Goal: Task Accomplishment & Management: Use online tool/utility

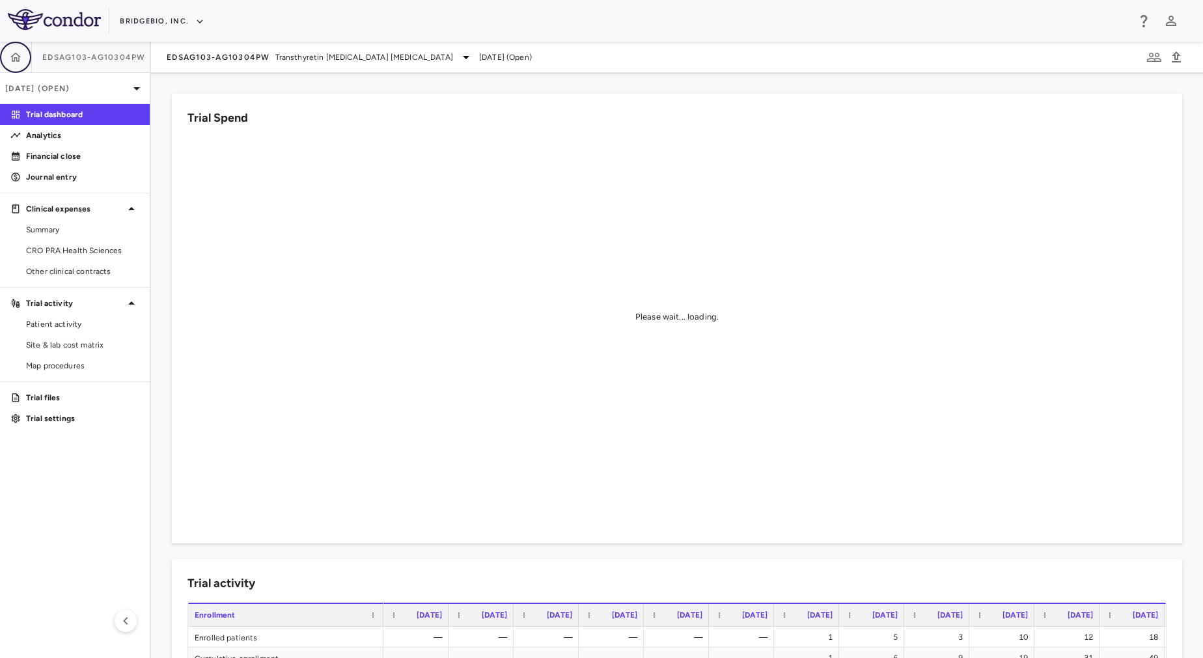
click at [19, 58] on icon "button" at bounding box center [15, 56] width 11 height 9
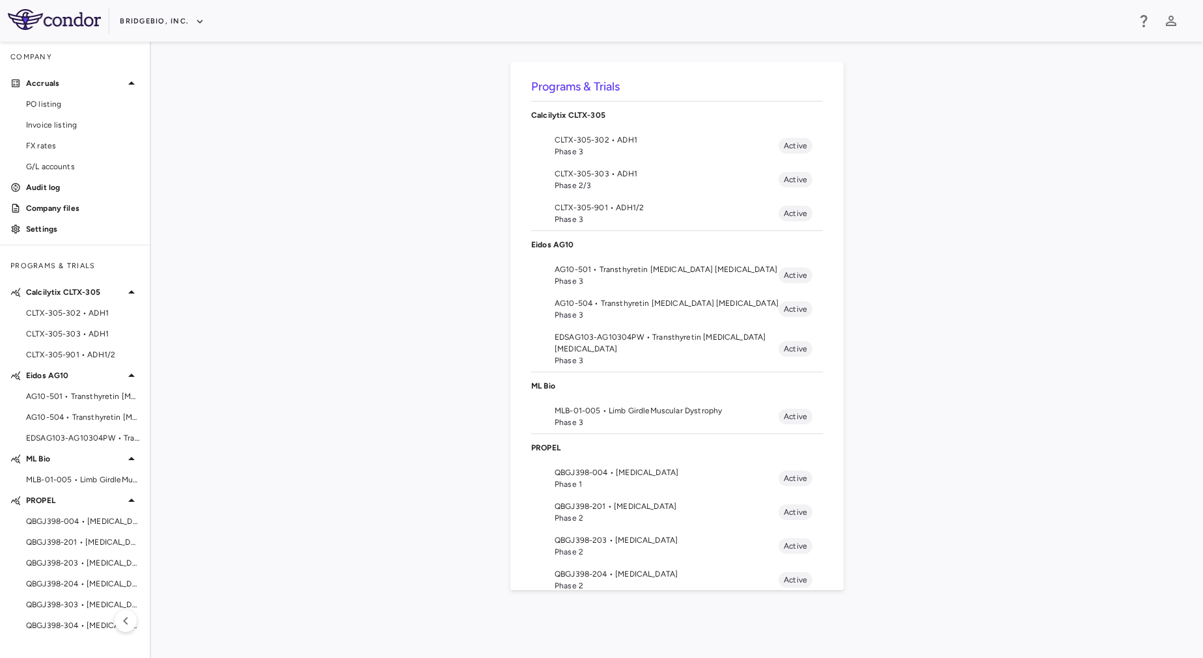
click at [322, 198] on div "Programs & Trials Calcilytix CLTX-305 CLTX-305-302 • ADH1 Phase 3 Active CLTX-3…" at bounding box center [677, 349] width 1010 height 575
click at [660, 273] on span "AG10-501 • Transthyretin [MEDICAL_DATA] [MEDICAL_DATA]" at bounding box center [667, 270] width 224 height 12
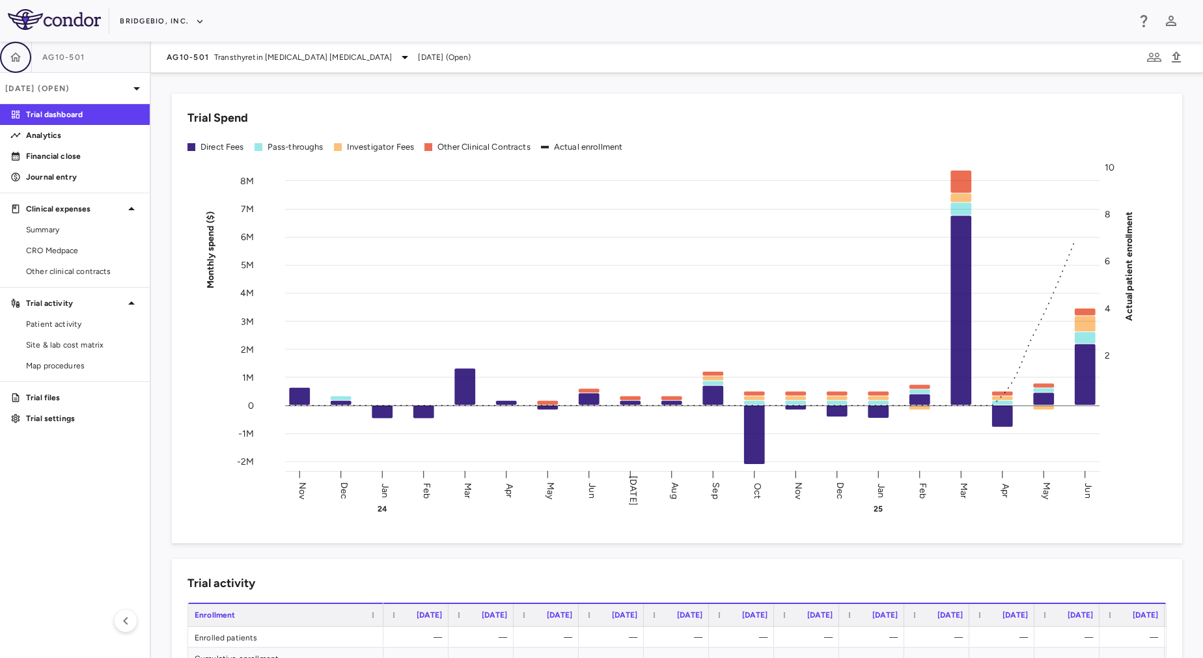
click at [13, 57] on icon "button" at bounding box center [15, 57] width 13 height 13
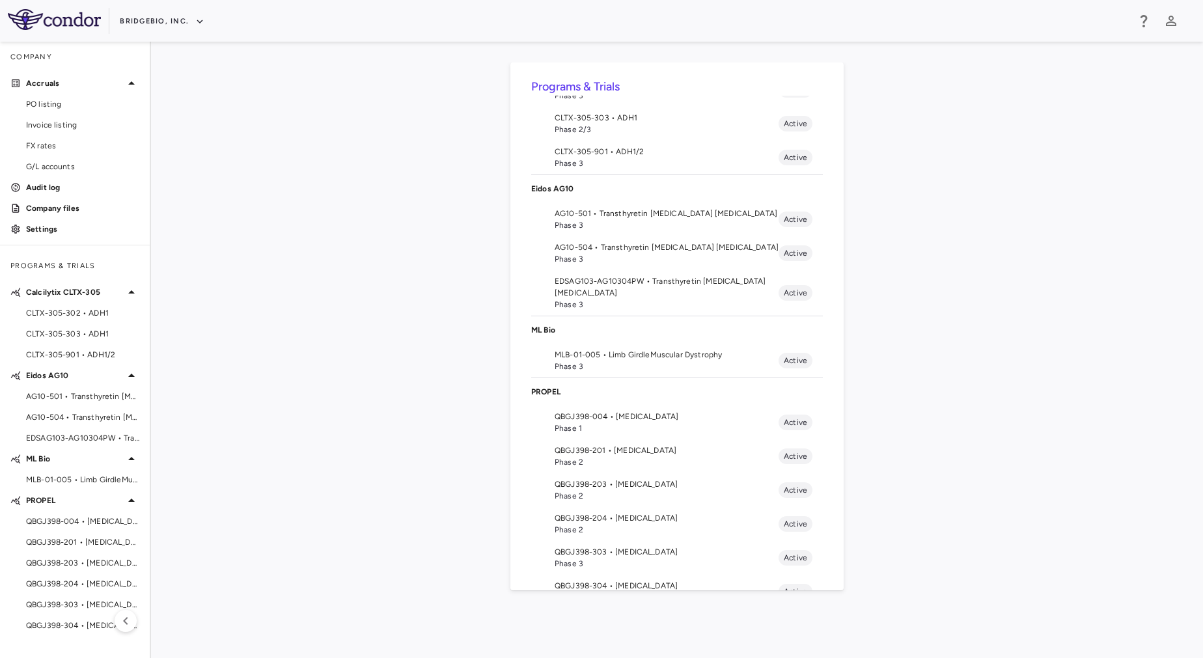
scroll to position [55, 0]
click at [649, 288] on span "EDSAG103-AG10304PW • Transthyretin [MEDICAL_DATA] [MEDICAL_DATA]" at bounding box center [667, 288] width 224 height 23
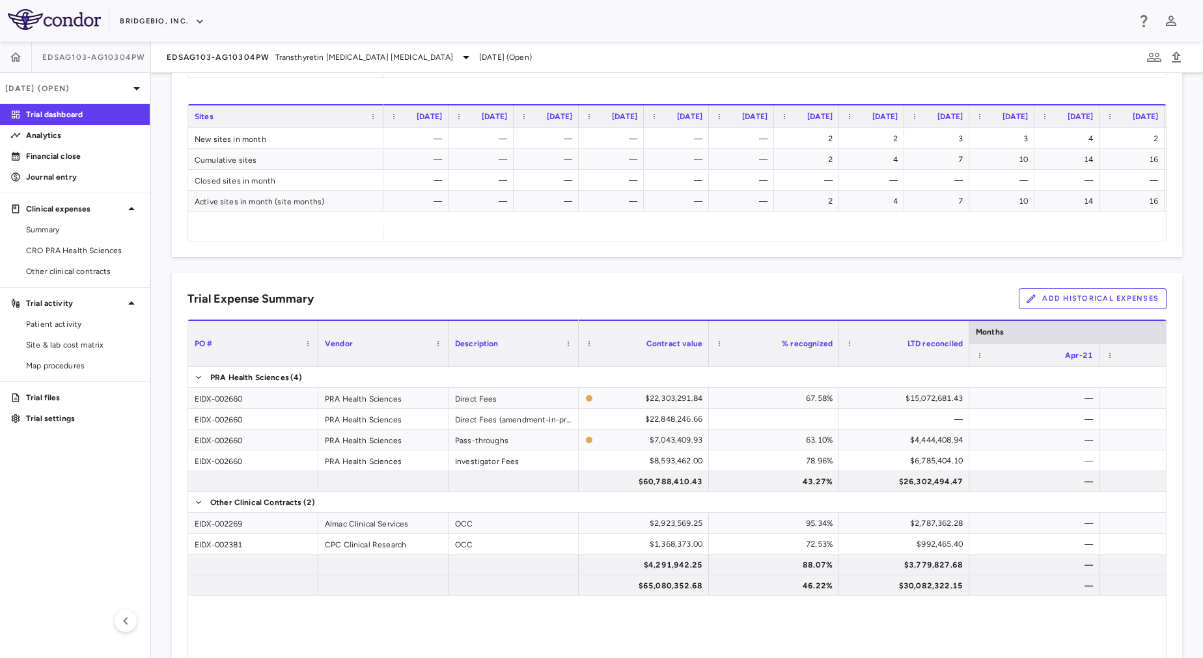
scroll to position [662, 0]
click at [1068, 294] on button "Add Historical Expenses" at bounding box center [1093, 298] width 148 height 21
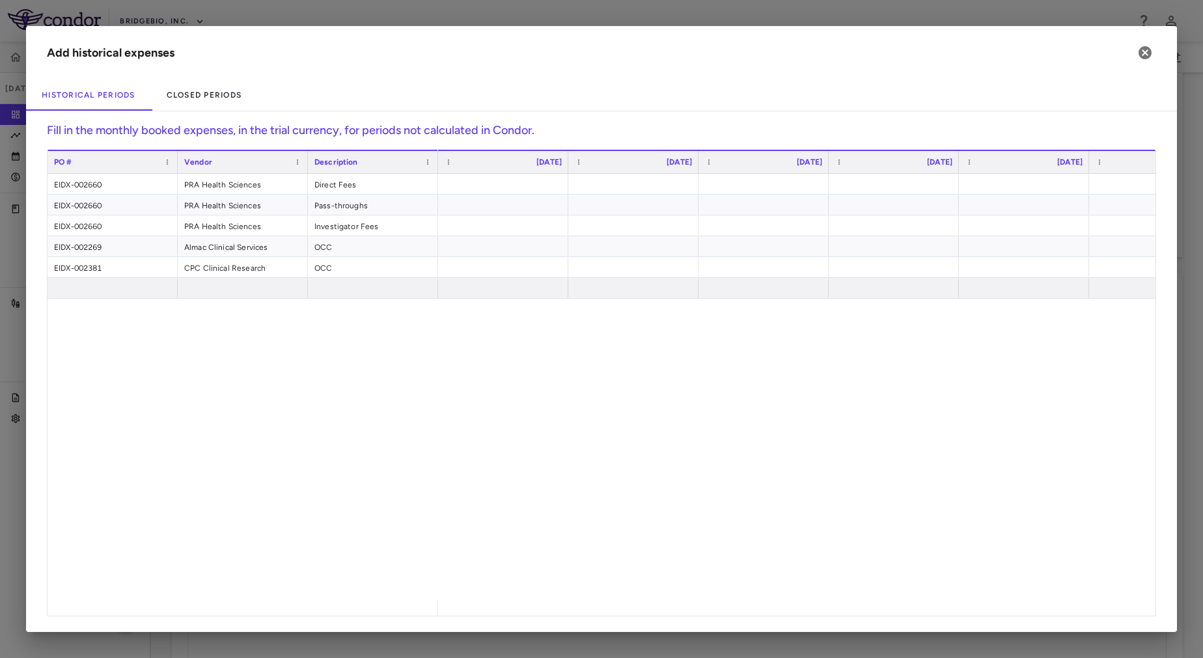
click at [327, 353] on div "EIDX-002660 PRA Health Sciences Direct Fees EIDX-002660 PRA Health Sciences Pas…" at bounding box center [602, 387] width 1108 height 427
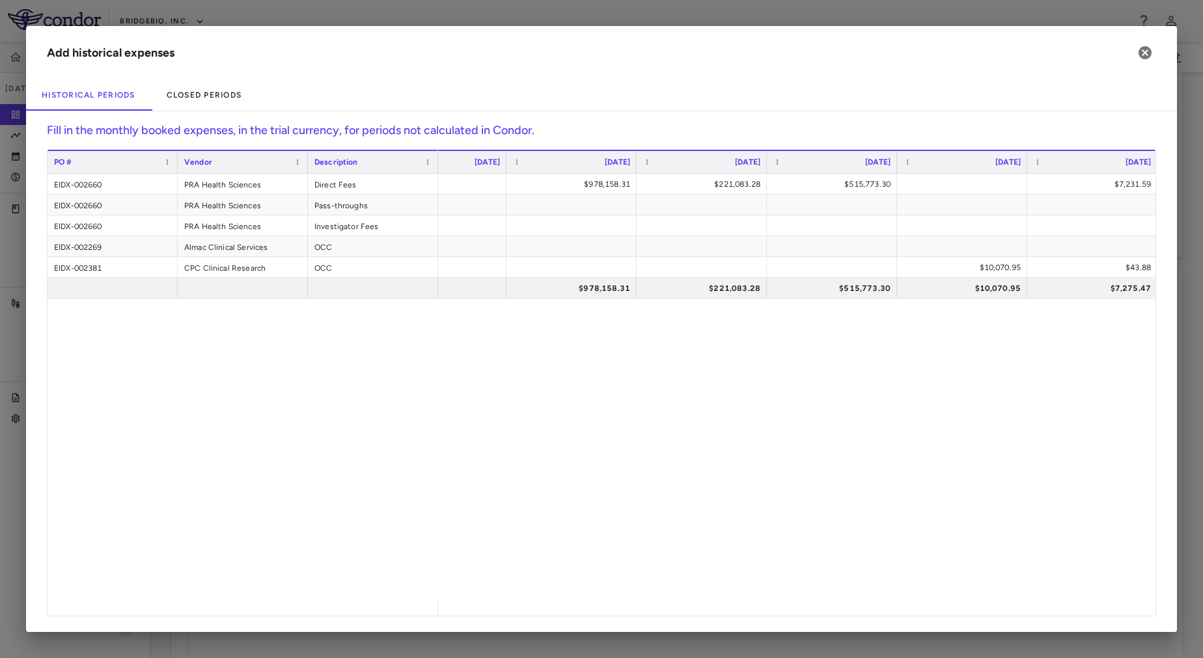
click at [519, 493] on div "$978,158.31 $221,083.28 $515,773.30 $7,231.59 $579,716.84 $10,070.95 $43.88 $0.…" at bounding box center [796, 387] width 717 height 427
click at [680, 188] on div at bounding box center [699, 183] width 117 height 19
type input "*********"
click at [732, 394] on div "$978,158.31 $221,083.28 $515,773.30 ​ ********* $7,231.59 $579,716.84 $268,470.…" at bounding box center [796, 387] width 717 height 427
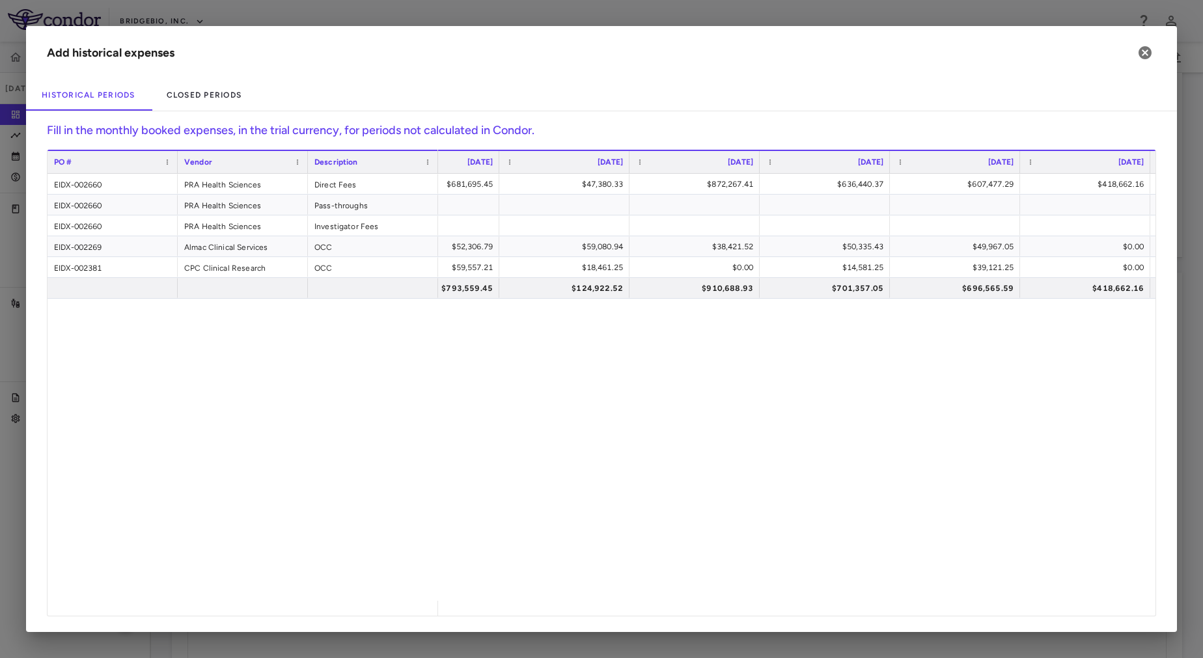
click at [816, 369] on div "$1,247,058.00 $681,695.45 $47,380.33 $872,267.41 $636,440.37 $607,477.29 $418,6…" at bounding box center [796, 387] width 717 height 427
click at [1144, 53] on icon "button" at bounding box center [1144, 52] width 13 height 13
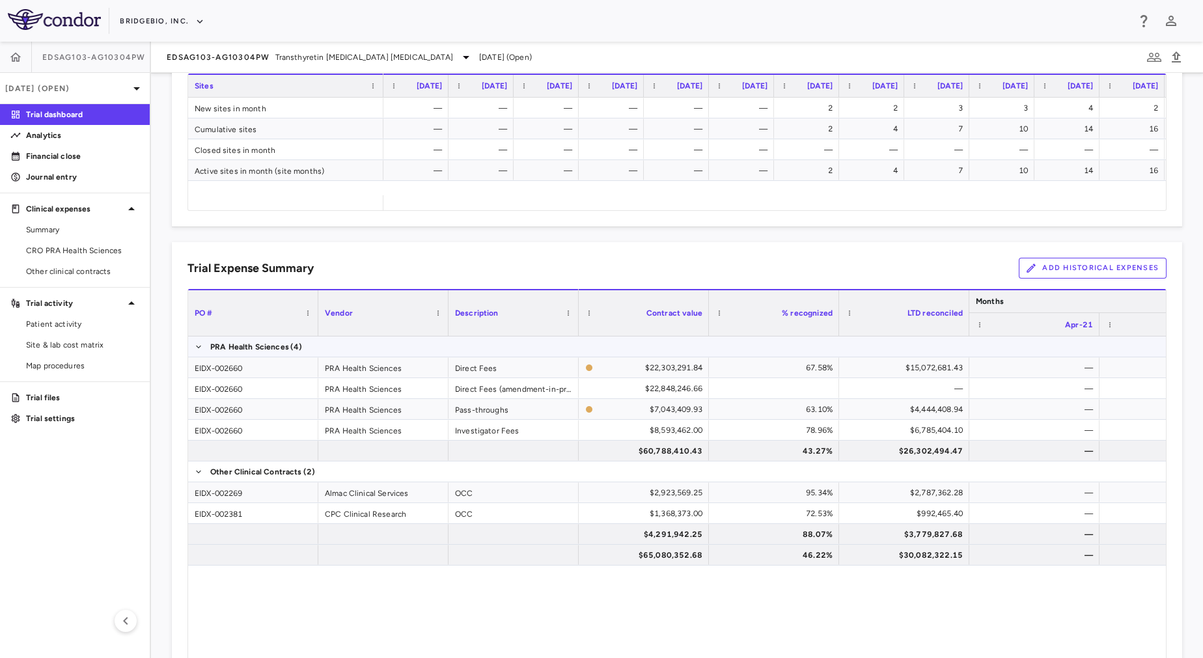
scroll to position [691, 0]
click at [1055, 273] on button "Add Historical Expenses" at bounding box center [1093, 269] width 148 height 21
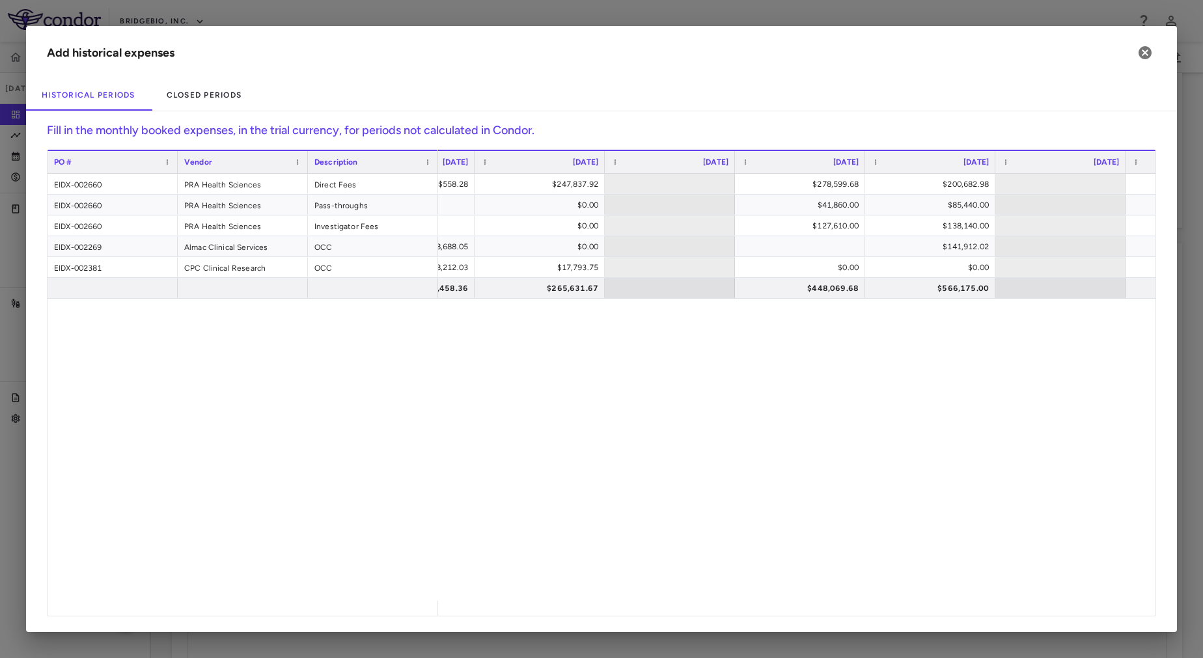
scroll to position [0, 5690]
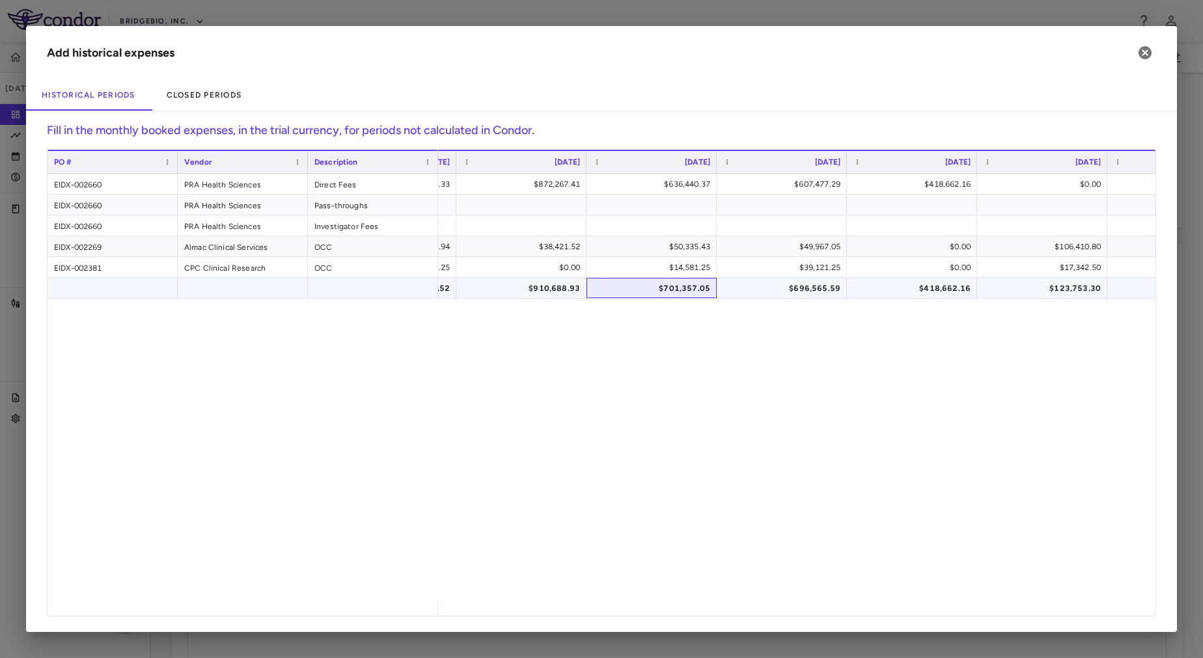
click at [671, 290] on div "$701,357.05" at bounding box center [654, 288] width 112 height 21
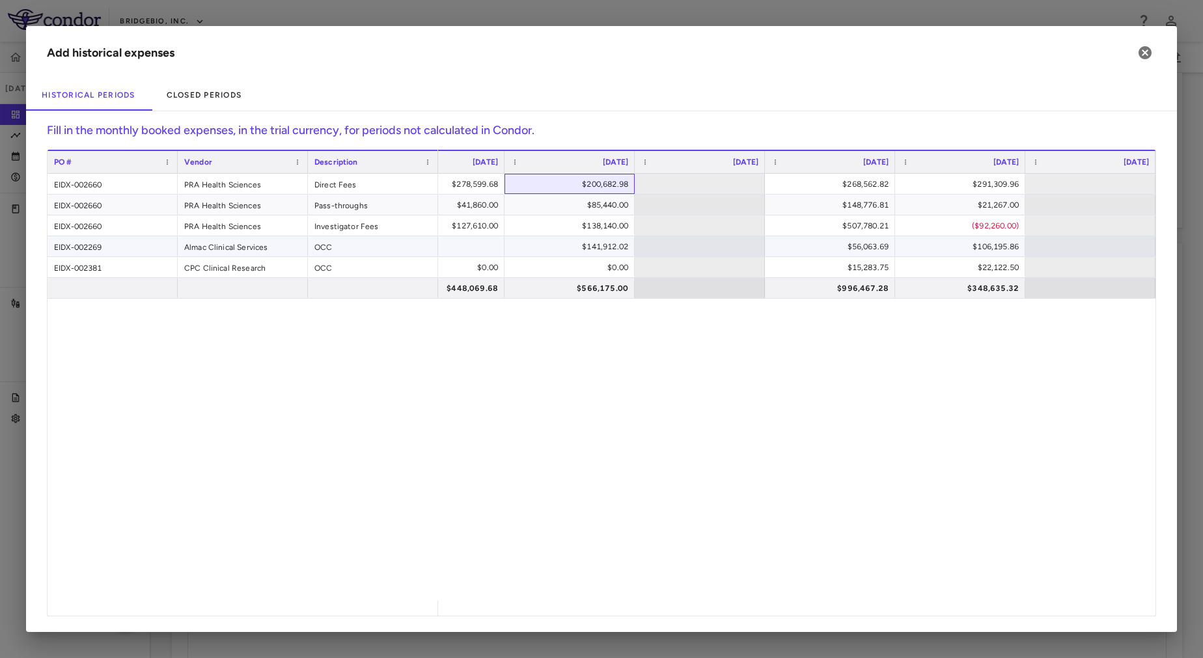
scroll to position [0, 6050]
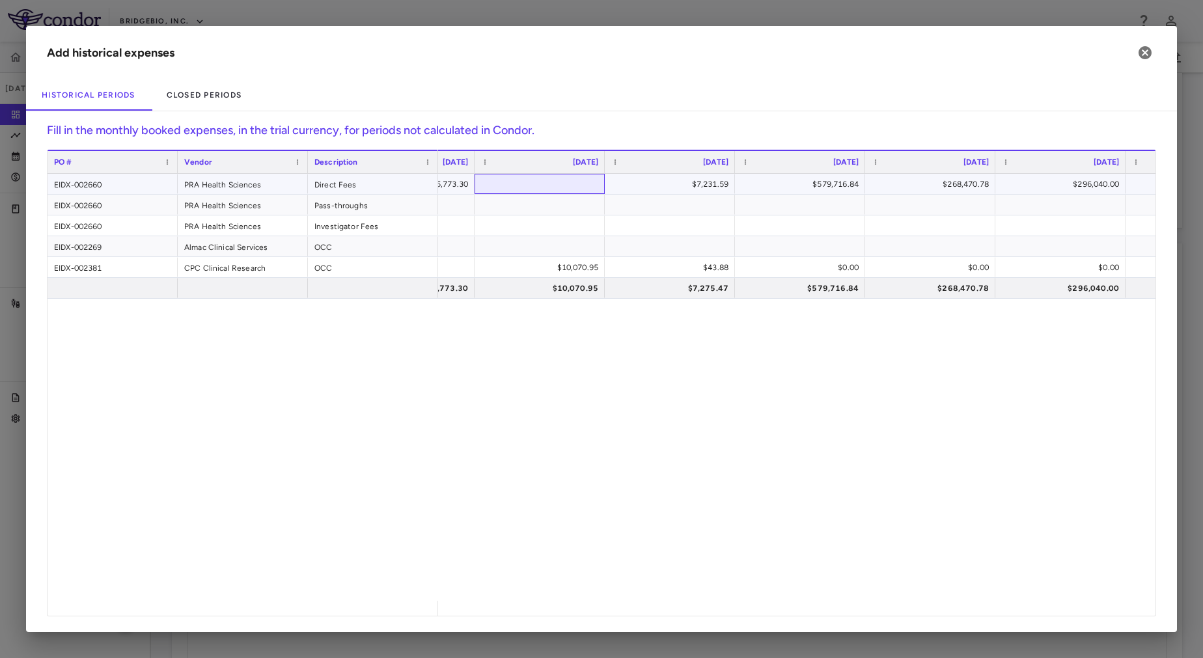
click at [565, 189] on div at bounding box center [539, 183] width 117 height 19
type input "*********"
click at [617, 188] on div "PO # Vendor Description Dec 2021" at bounding box center [602, 383] width 1108 height 466
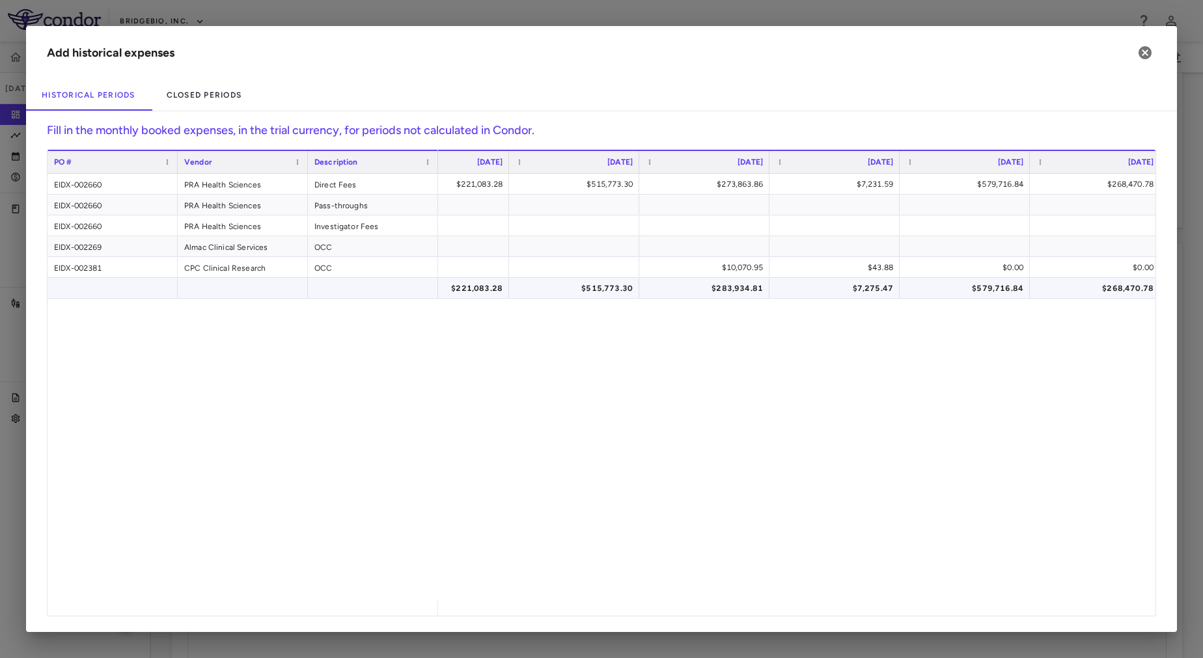
click at [695, 294] on div "$283,934.81" at bounding box center [707, 288] width 112 height 21
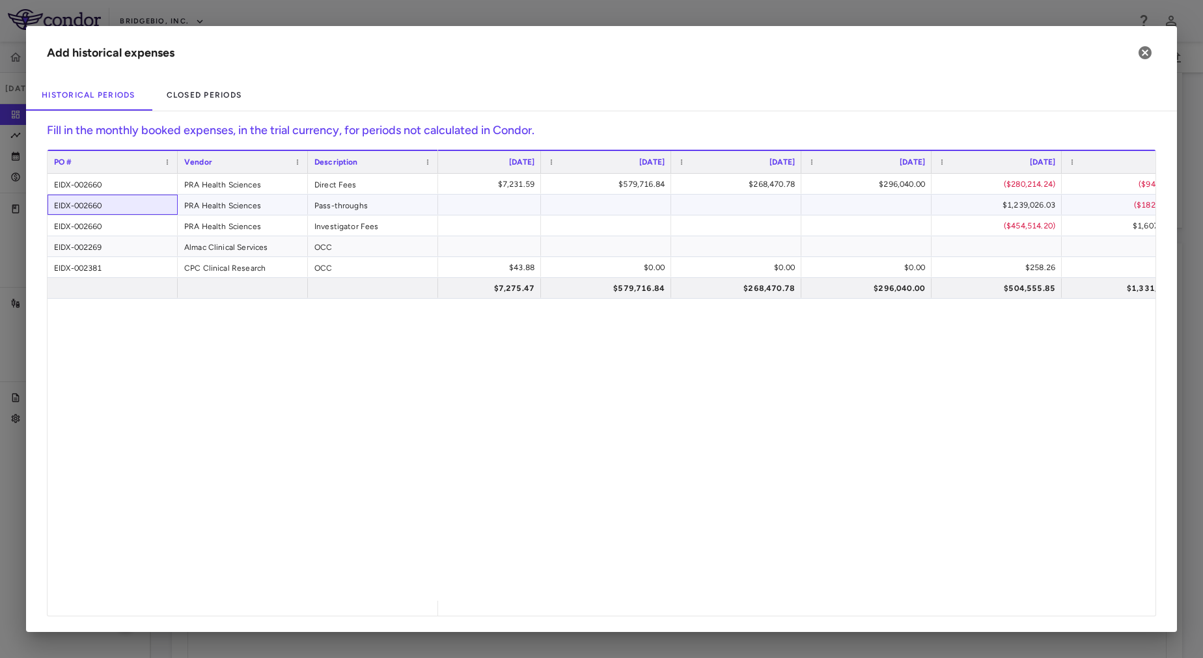
click at [110, 205] on div "EIDX-002660" at bounding box center [113, 205] width 130 height 20
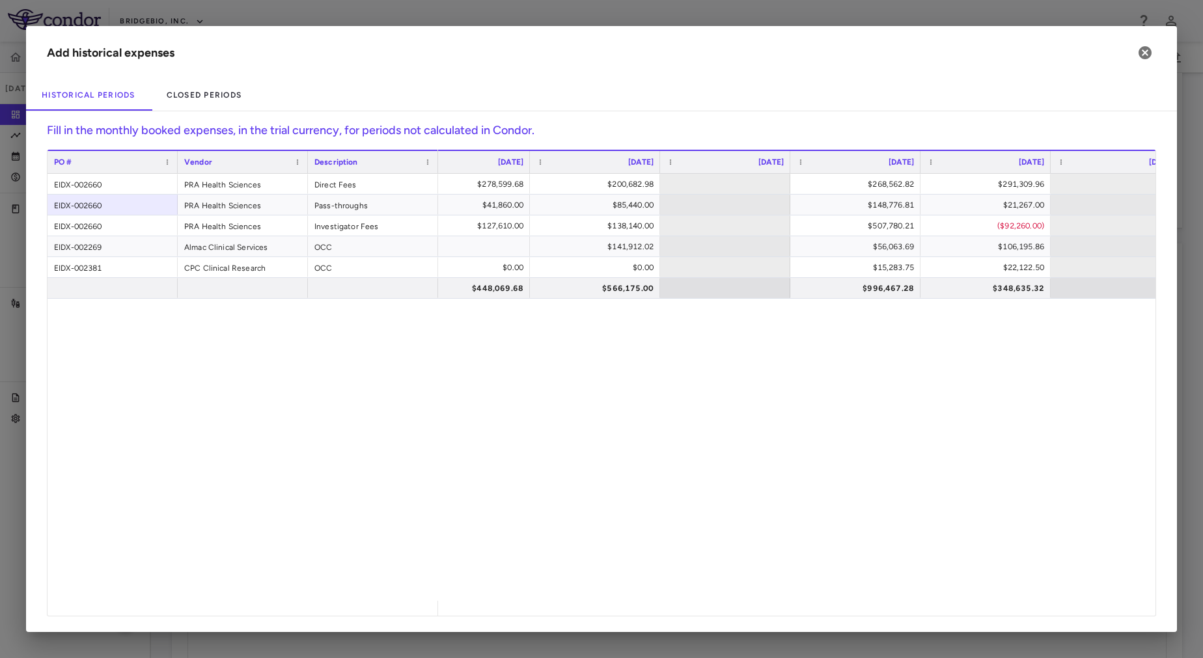
scroll to position [0, 6017]
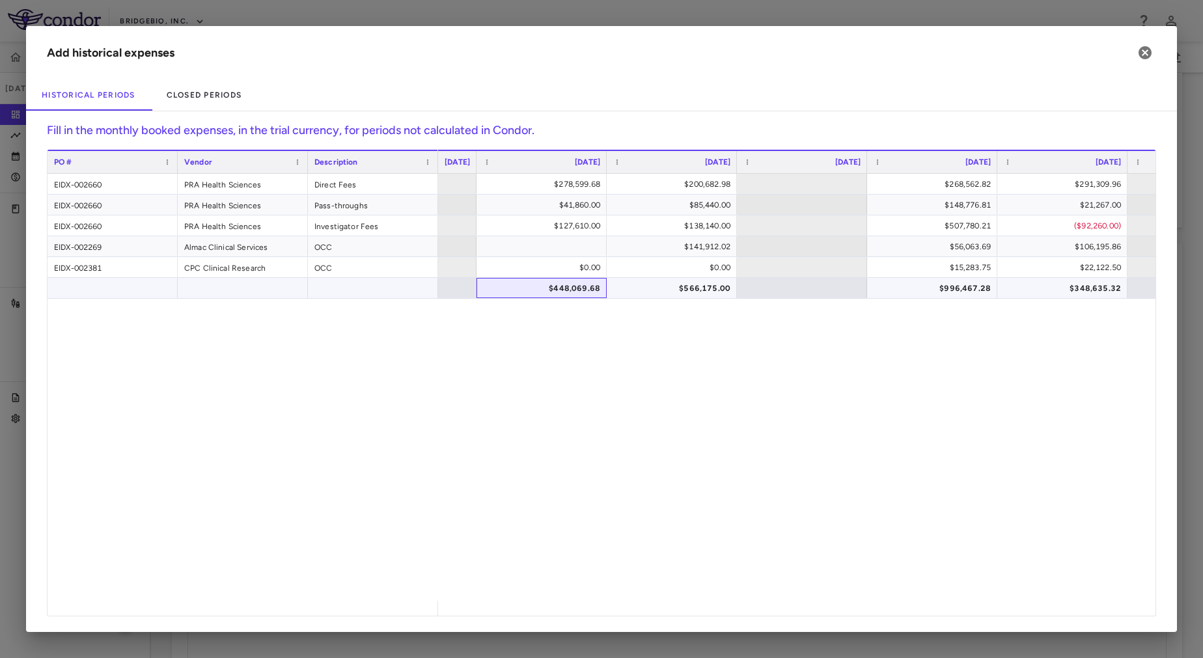
click at [549, 288] on div "$448,069.68" at bounding box center [544, 288] width 112 height 21
click at [708, 425] on div "$247,837.92 $278,599.68 $200,682.98 $268,562.82 $291,309.96 $0.00 $41,860.00 $8…" at bounding box center [796, 387] width 717 height 427
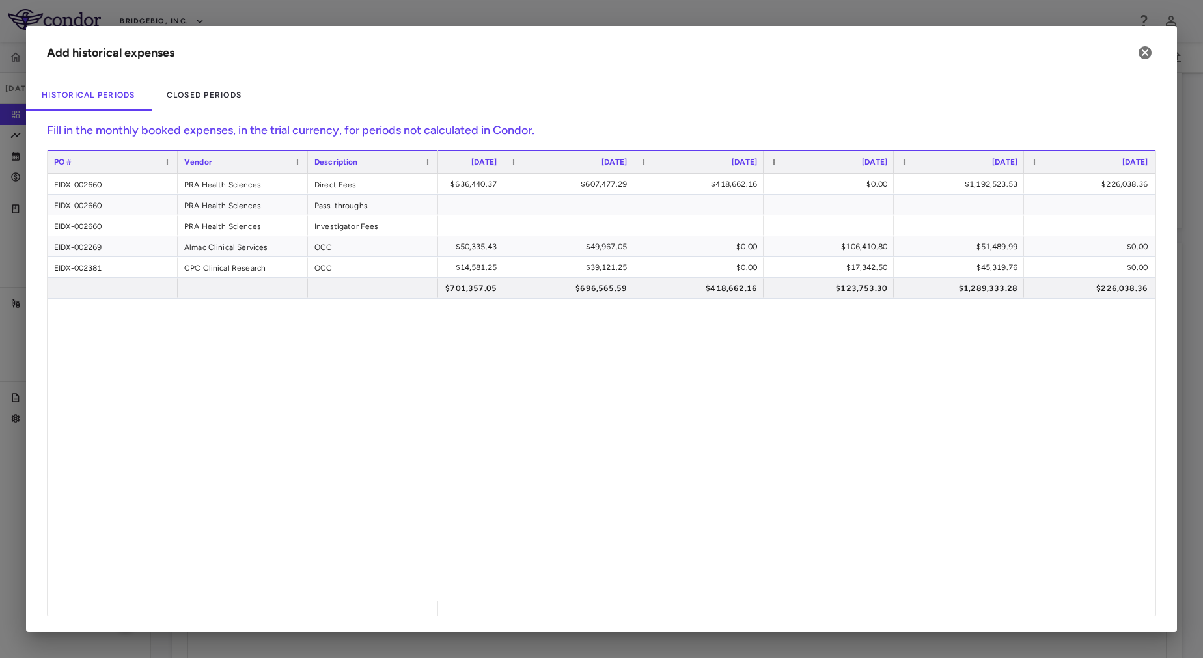
scroll to position [0, 4478]
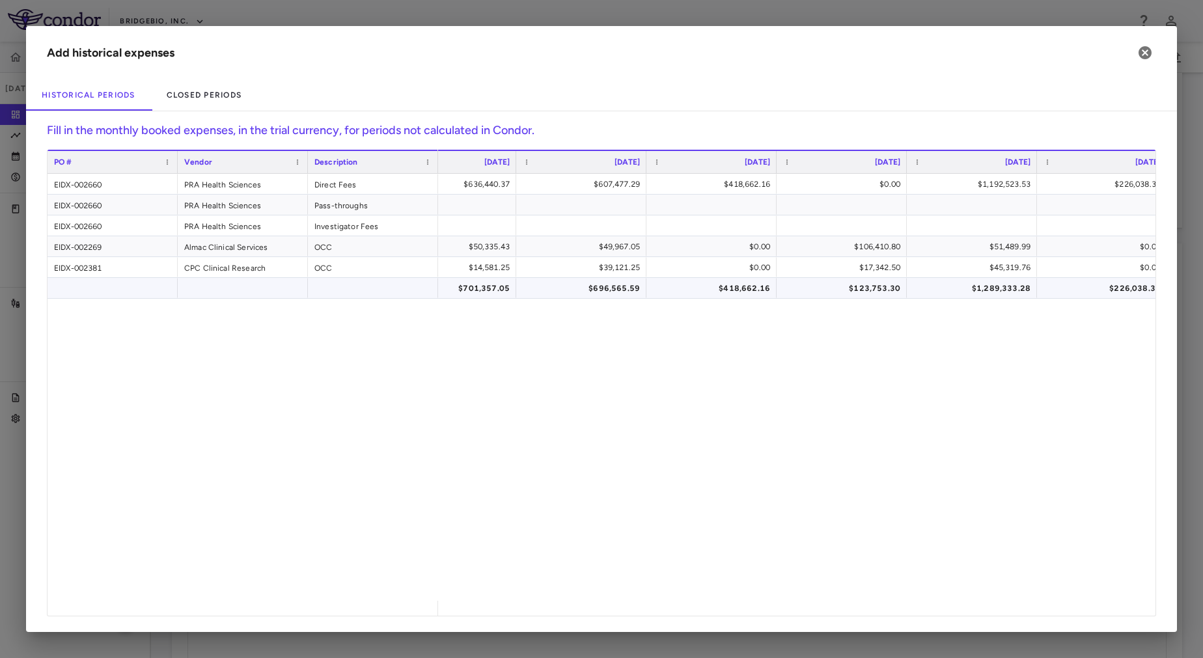
click at [498, 293] on div "$701,357.05" at bounding box center [454, 288] width 112 height 21
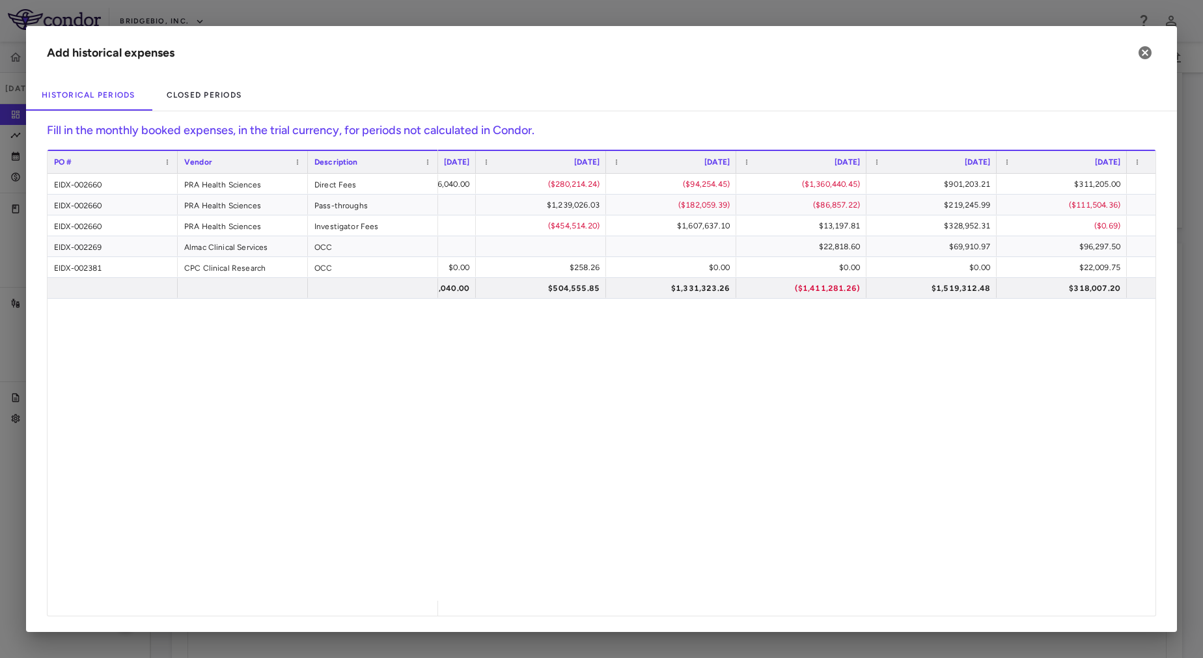
scroll to position [0, 1744]
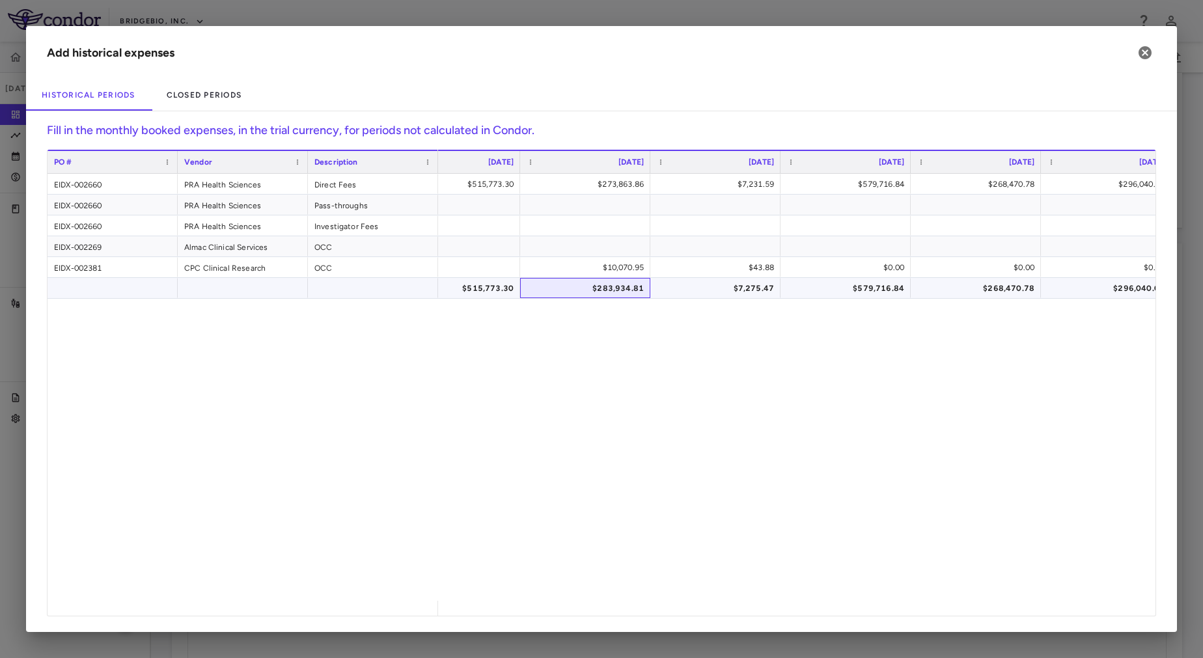
click at [607, 296] on div "$283,934.81" at bounding box center [588, 288] width 112 height 21
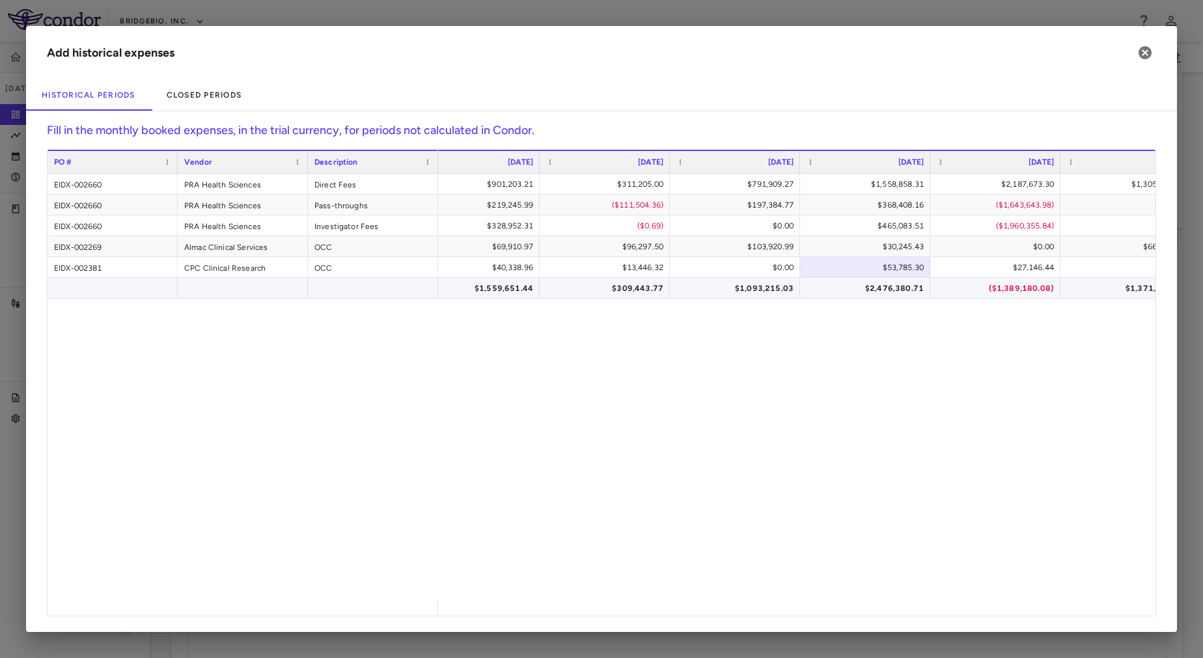
click at [876, 292] on div "$2,476,380.71" at bounding box center [868, 288] width 112 height 21
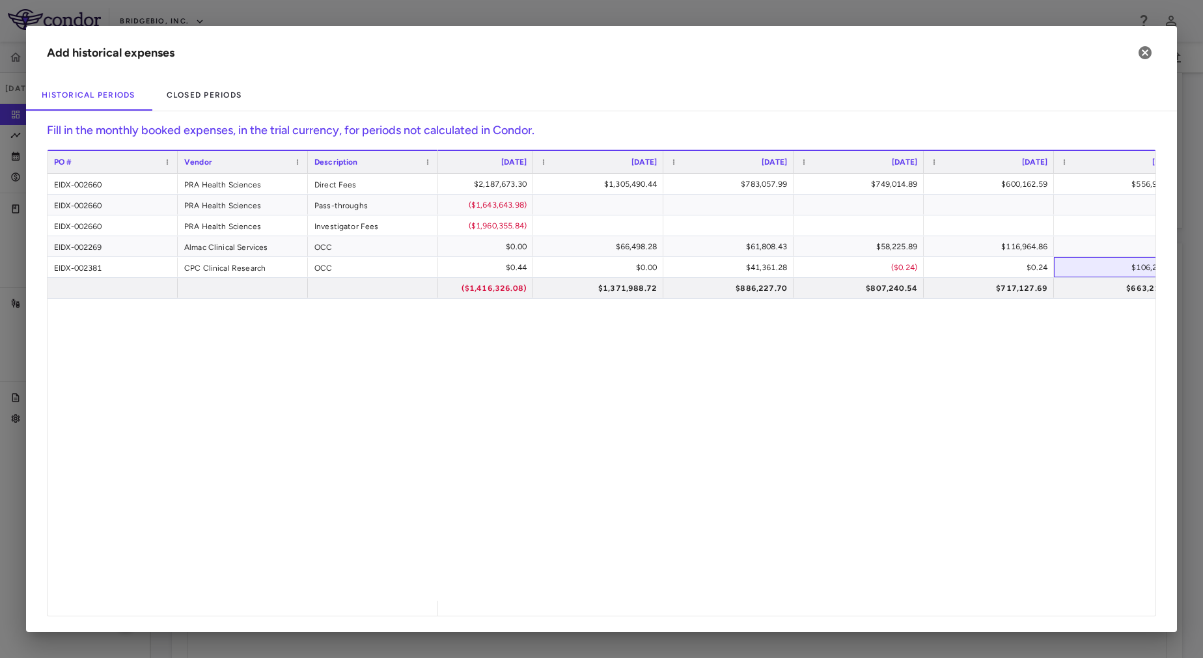
scroll to position [0, 2928]
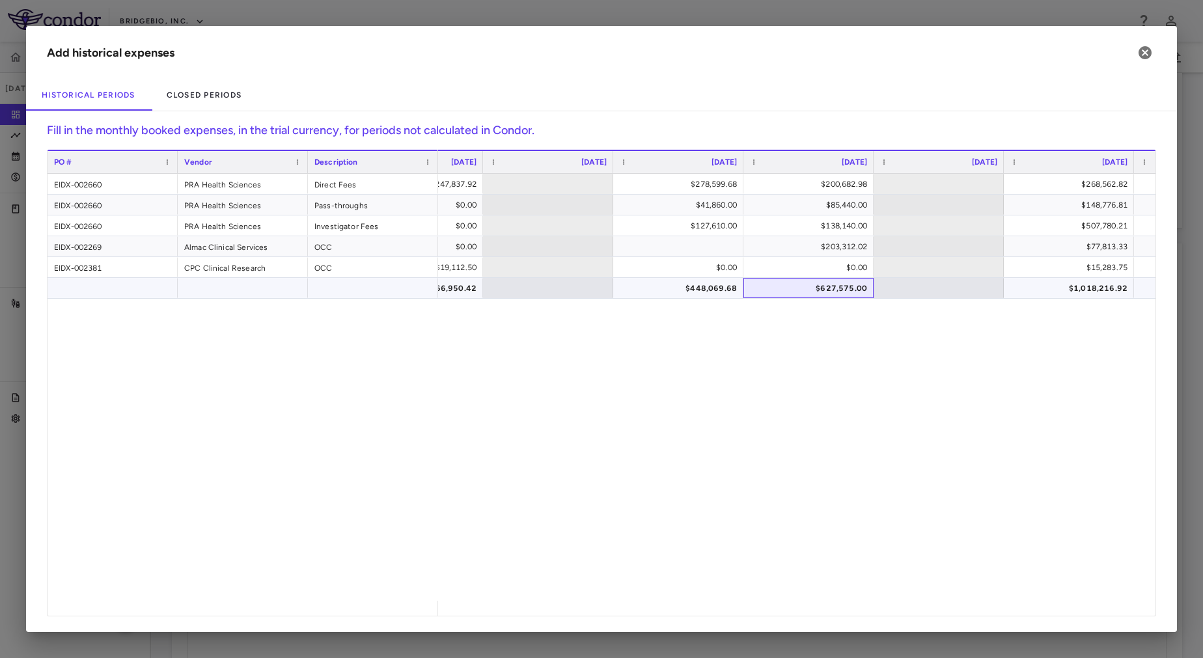
click at [827, 288] on div "$627,575.00" at bounding box center [811, 288] width 112 height 21
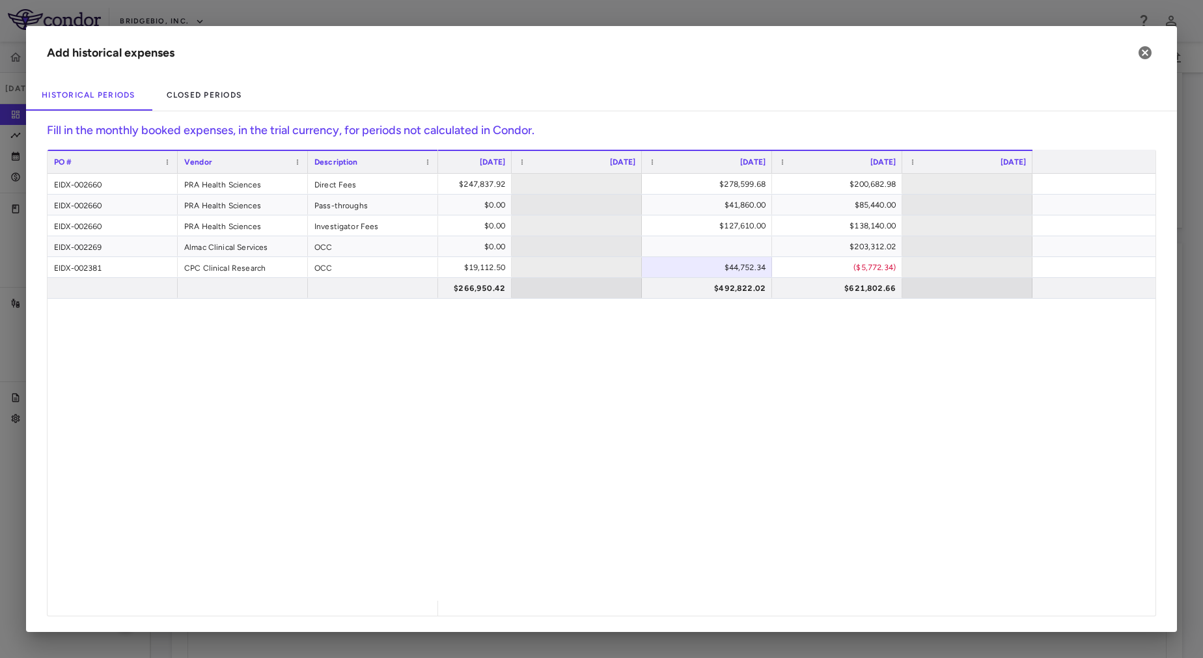
scroll to position [0, 5400]
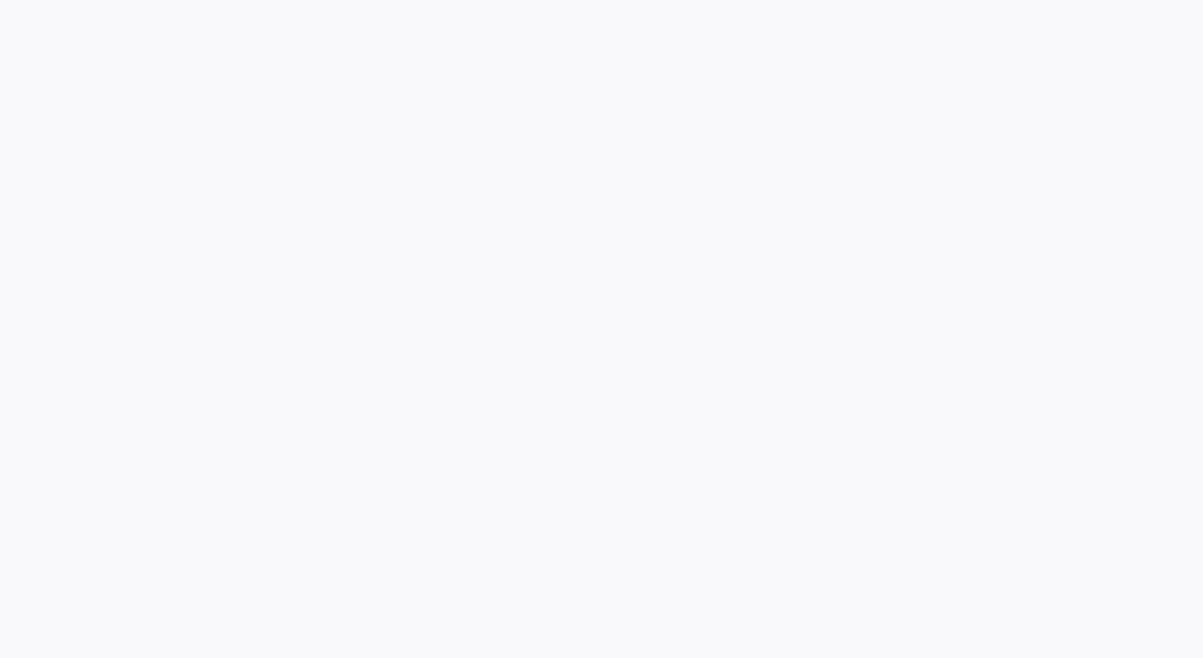
click at [284, 241] on div at bounding box center [601, 329] width 1203 height 658
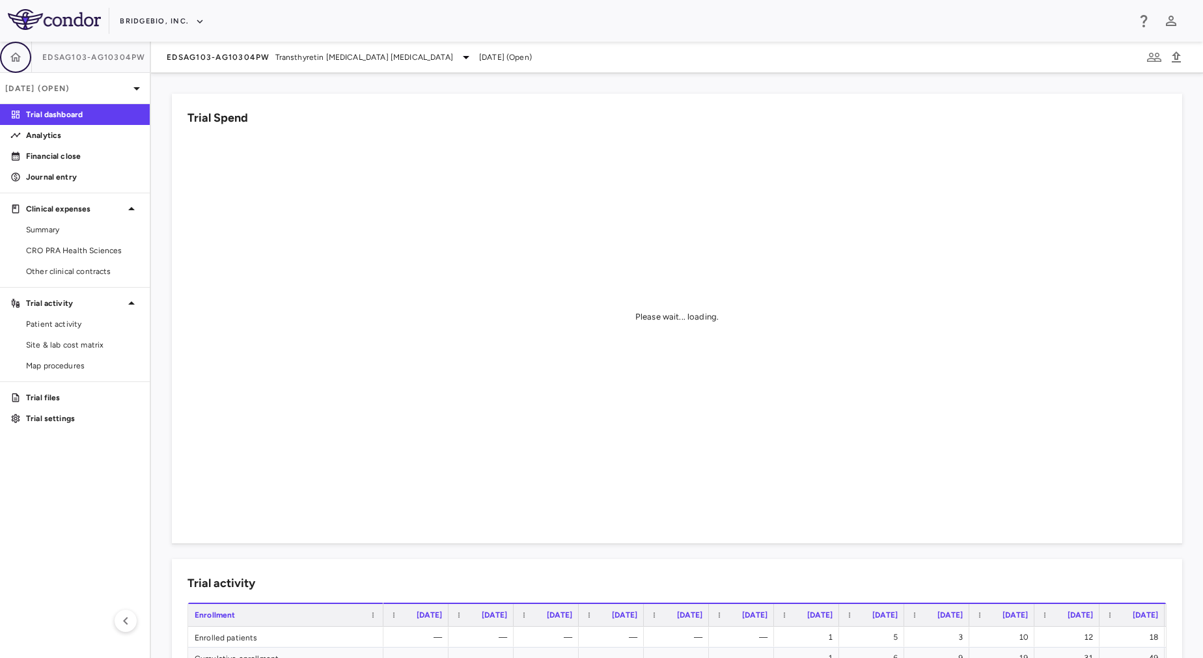
click at [12, 51] on icon "button" at bounding box center [15, 57] width 13 height 13
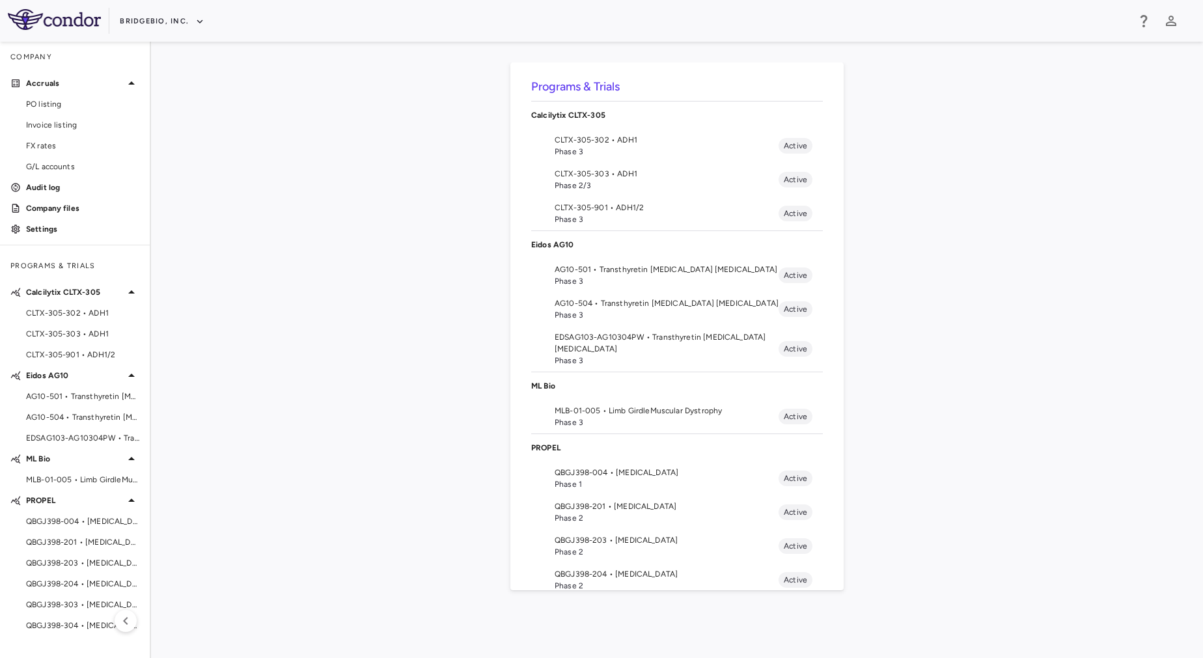
drag, startPoint x: 530, startPoint y: 247, endPoint x: 348, endPoint y: 279, distance: 184.4
click at [348, 279] on div "Programs & Trials Calcilytix CLTX-305 CLTX-305-302 • ADH1 Phase 3 Active CLTX-3…" at bounding box center [677, 349] width 1010 height 575
click at [321, 159] on div "Programs & Trials Calcilytix CLTX-305 CLTX-305-302 • ADH1 Phase 3 Active CLTX-3…" at bounding box center [677, 349] width 1010 height 575
click at [581, 303] on span "AG10-504 • Transthyretin [MEDICAL_DATA] [MEDICAL_DATA]" at bounding box center [667, 303] width 224 height 12
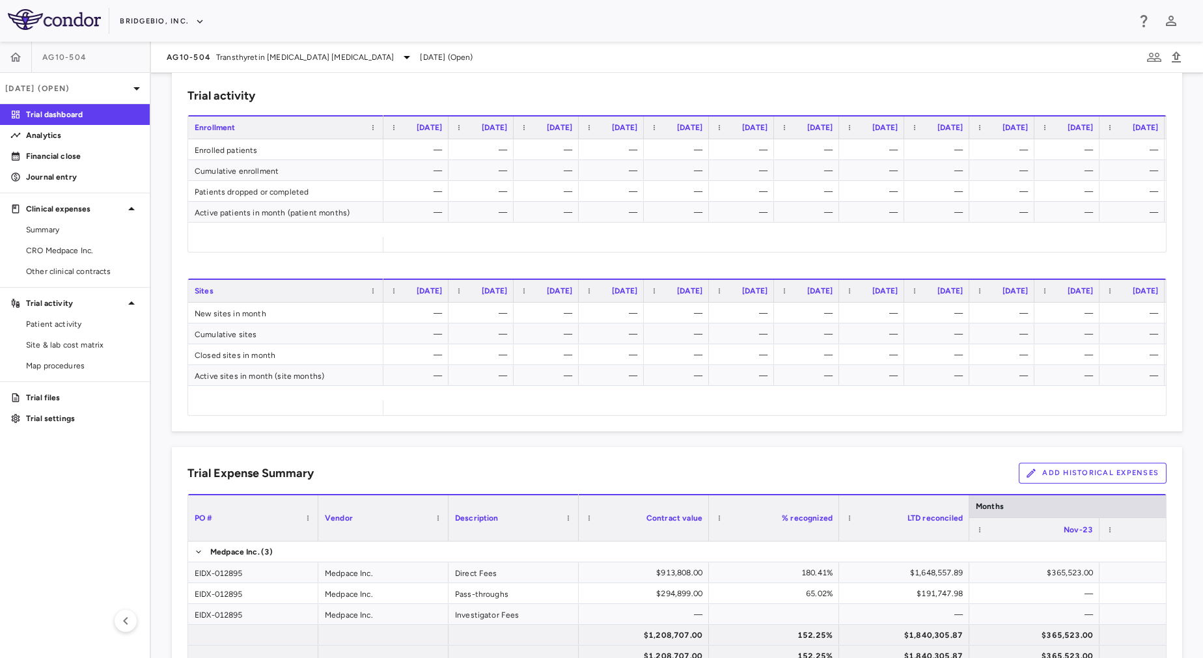
scroll to position [547, 0]
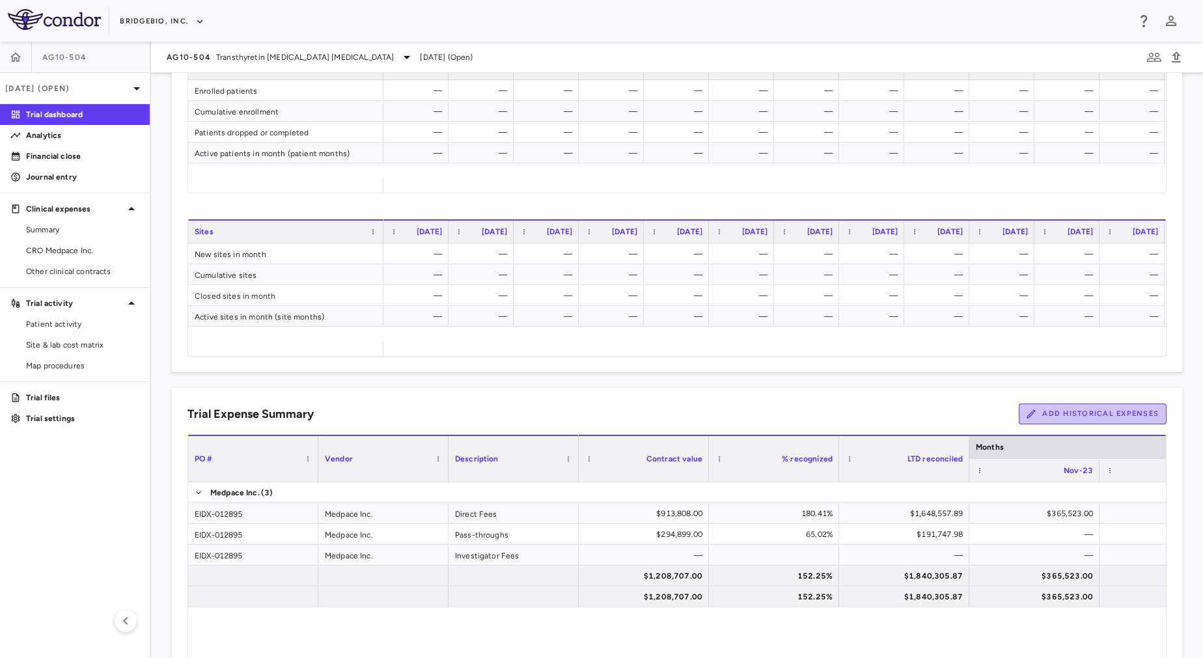
click at [1068, 417] on button "Add Historical Expenses" at bounding box center [1093, 414] width 148 height 21
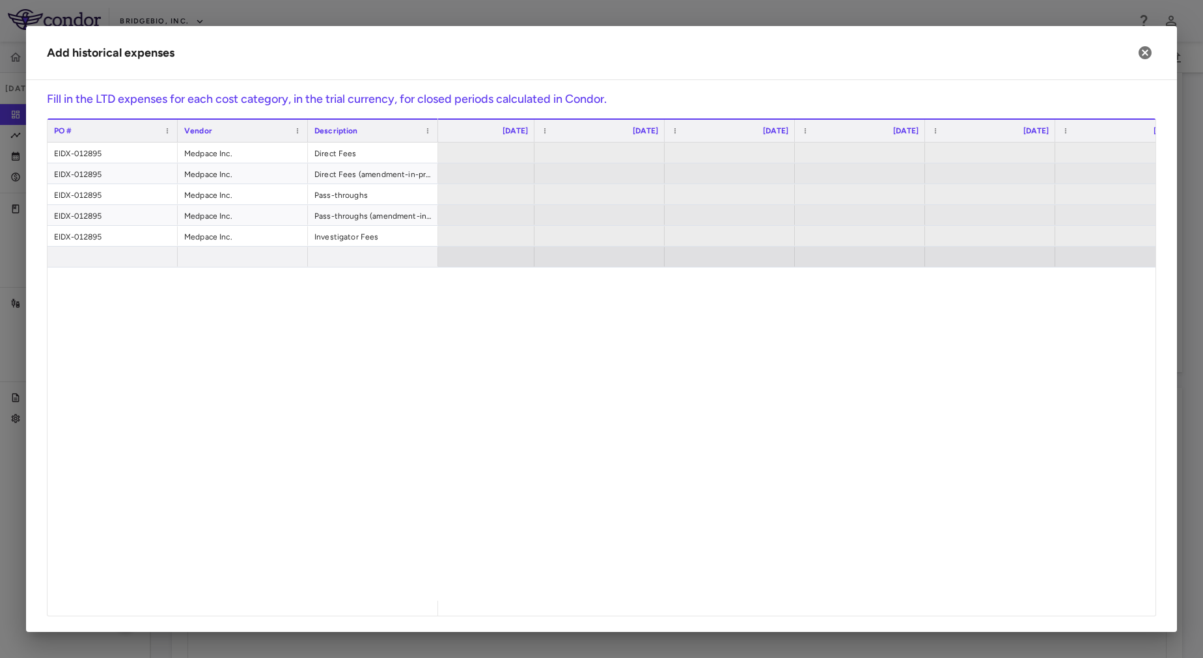
scroll to position [0, 0]
click at [533, 197] on div at bounding box center [503, 194] width 117 height 19
drag, startPoint x: 437, startPoint y: 135, endPoint x: 486, endPoint y: 136, distance: 48.2
click at [486, 136] on div "PO # Vendor Description Oct 2023" at bounding box center [602, 130] width 1108 height 24
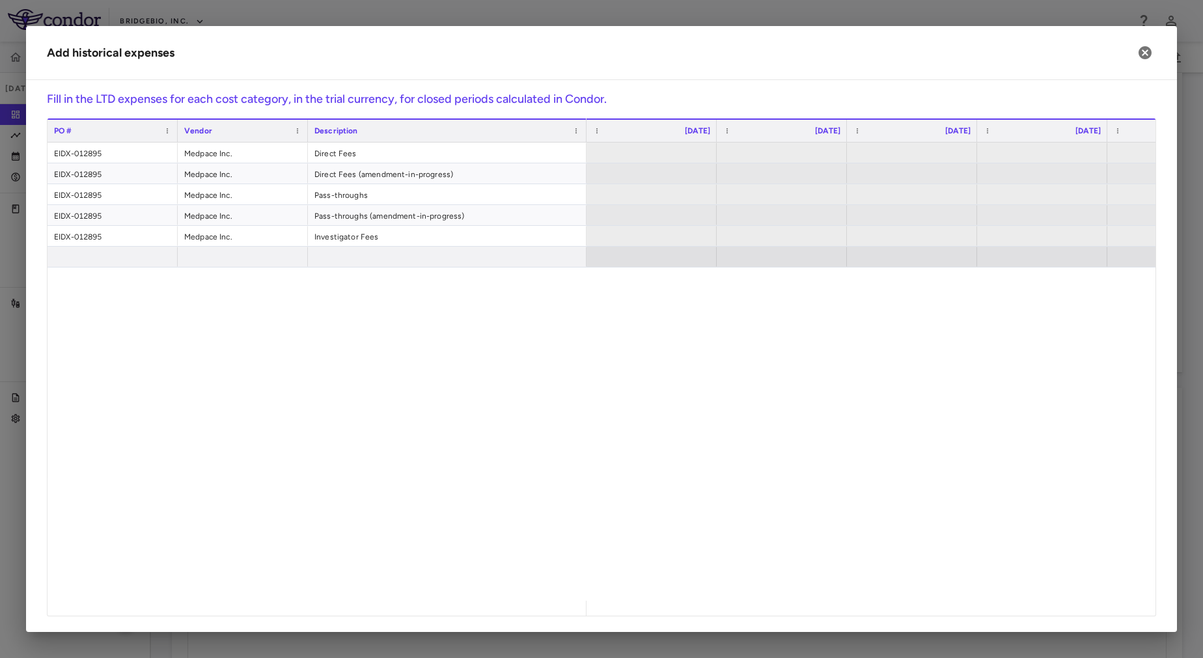
drag, startPoint x: 436, startPoint y: 135, endPoint x: 588, endPoint y: 165, distance: 155.2
click at [588, 165] on div "PO # Vendor Description Oct 2023" at bounding box center [602, 366] width 1108 height 497
click at [1150, 51] on icon "button" at bounding box center [1144, 52] width 13 height 13
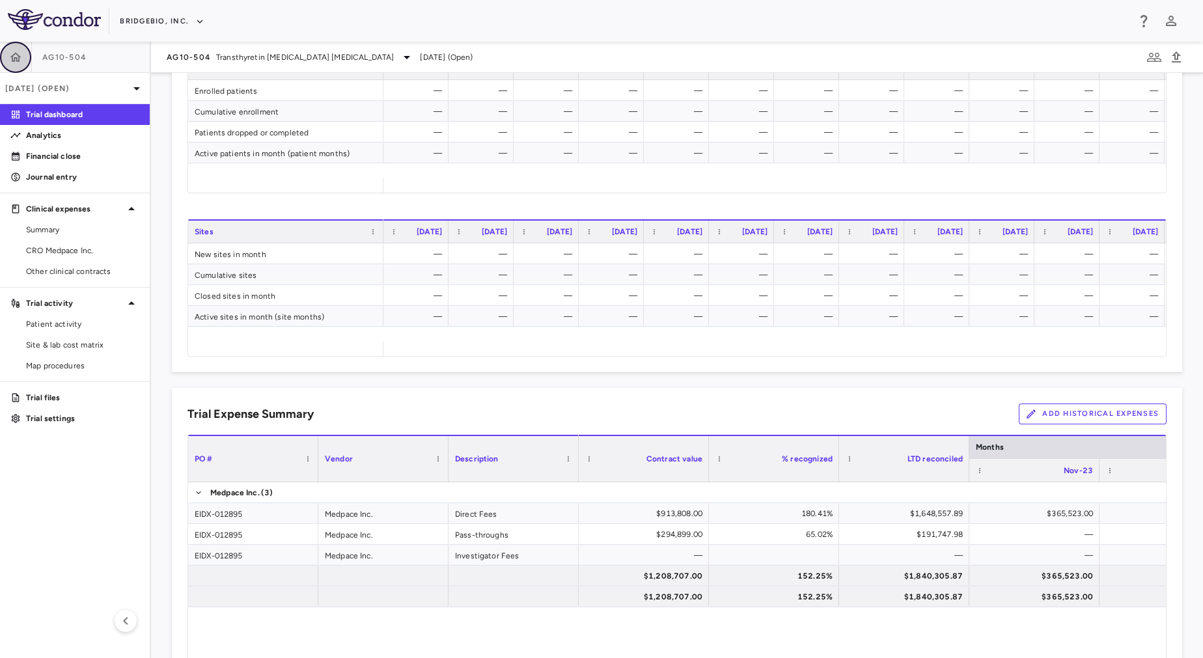
click at [15, 53] on icon "button" at bounding box center [15, 56] width 11 height 9
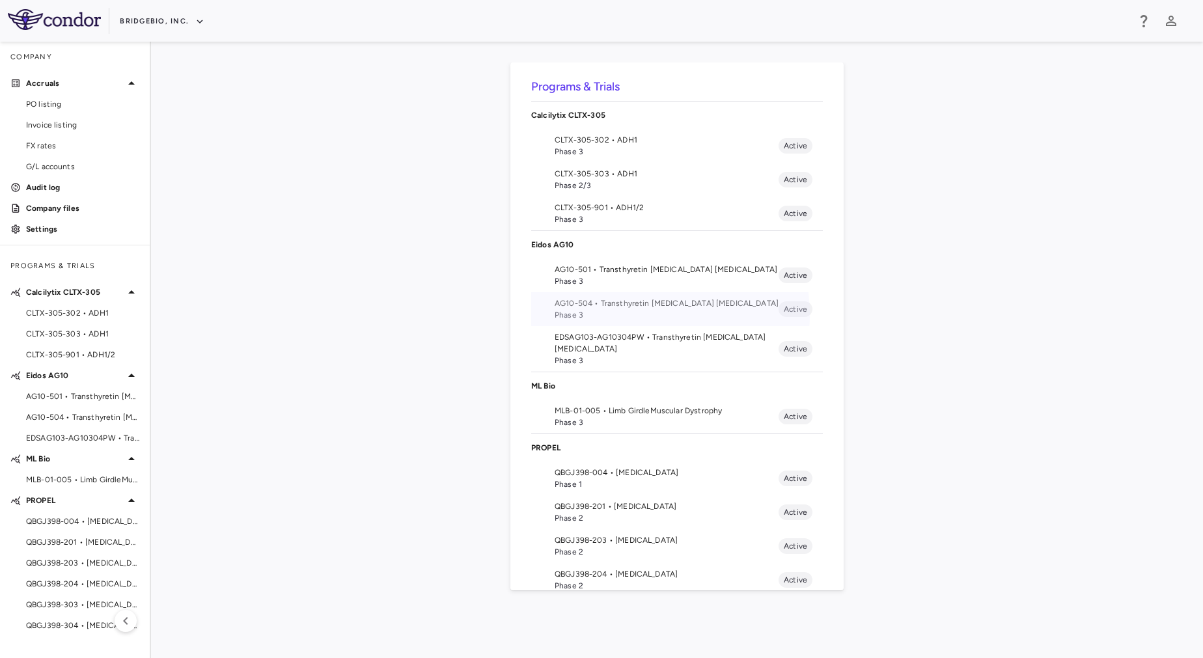
click at [642, 314] on span "Phase 3" at bounding box center [667, 315] width 224 height 12
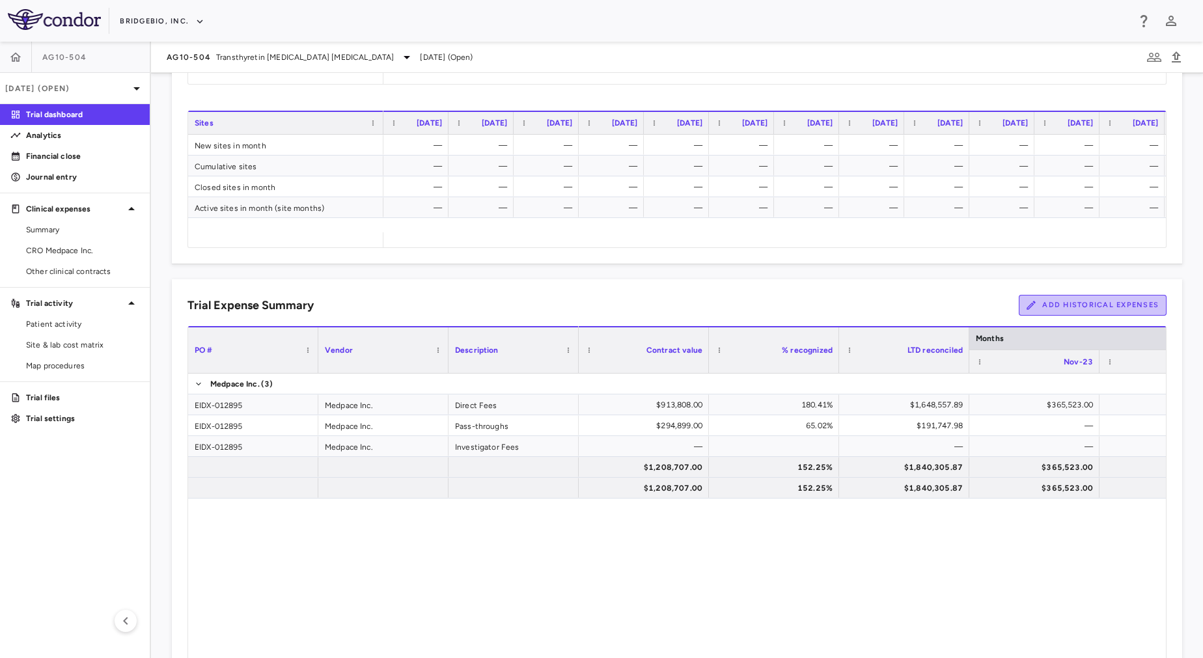
click at [1125, 312] on button "Add Historical Expenses" at bounding box center [1093, 305] width 148 height 21
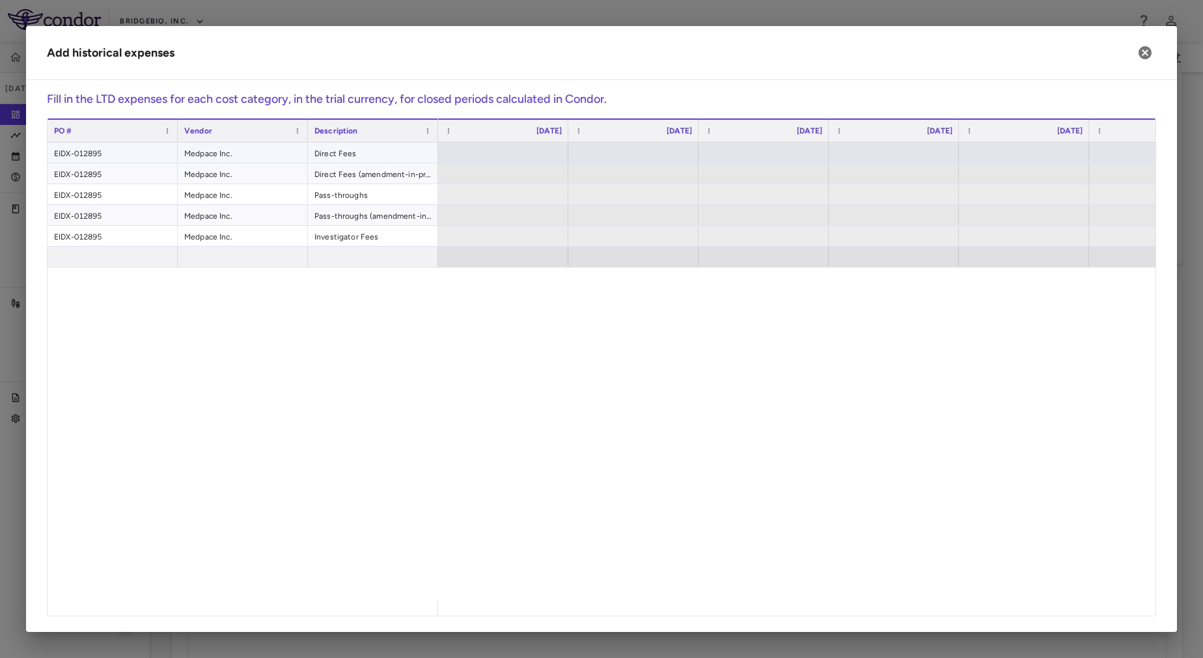
click at [754, 156] on div at bounding box center [763, 152] width 117 height 19
click at [605, 162] on div at bounding box center [633, 153] width 130 height 20
click at [1142, 51] on icon "button" at bounding box center [1144, 52] width 13 height 13
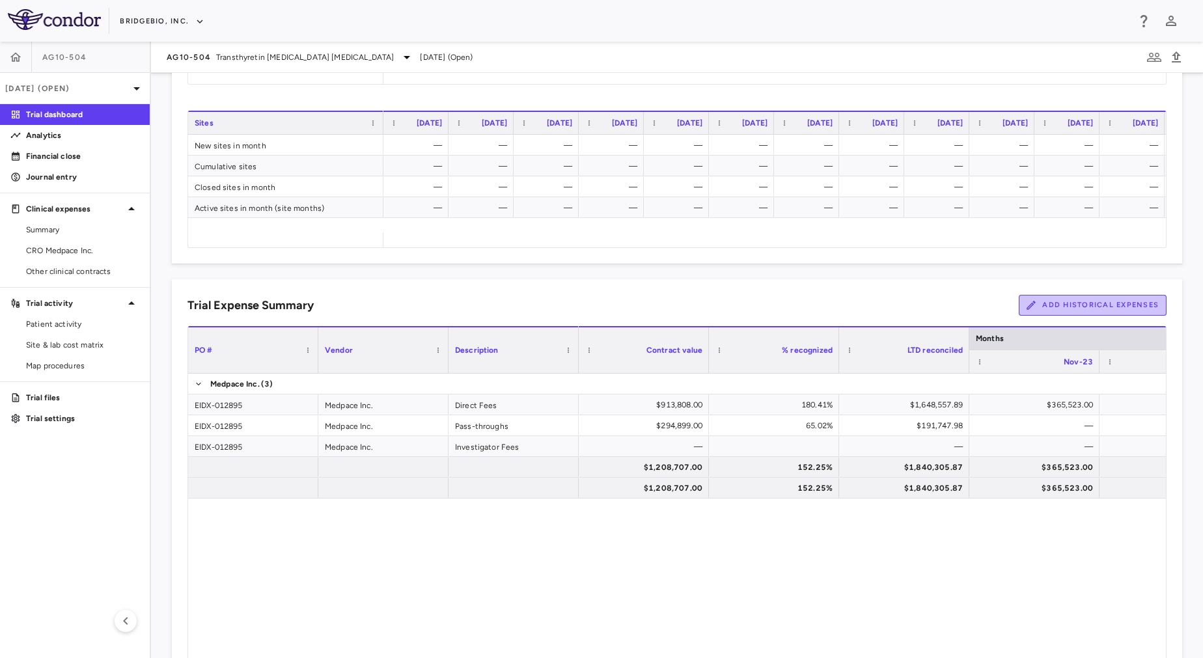
click at [1049, 311] on button "Add Historical Expenses" at bounding box center [1093, 305] width 148 height 21
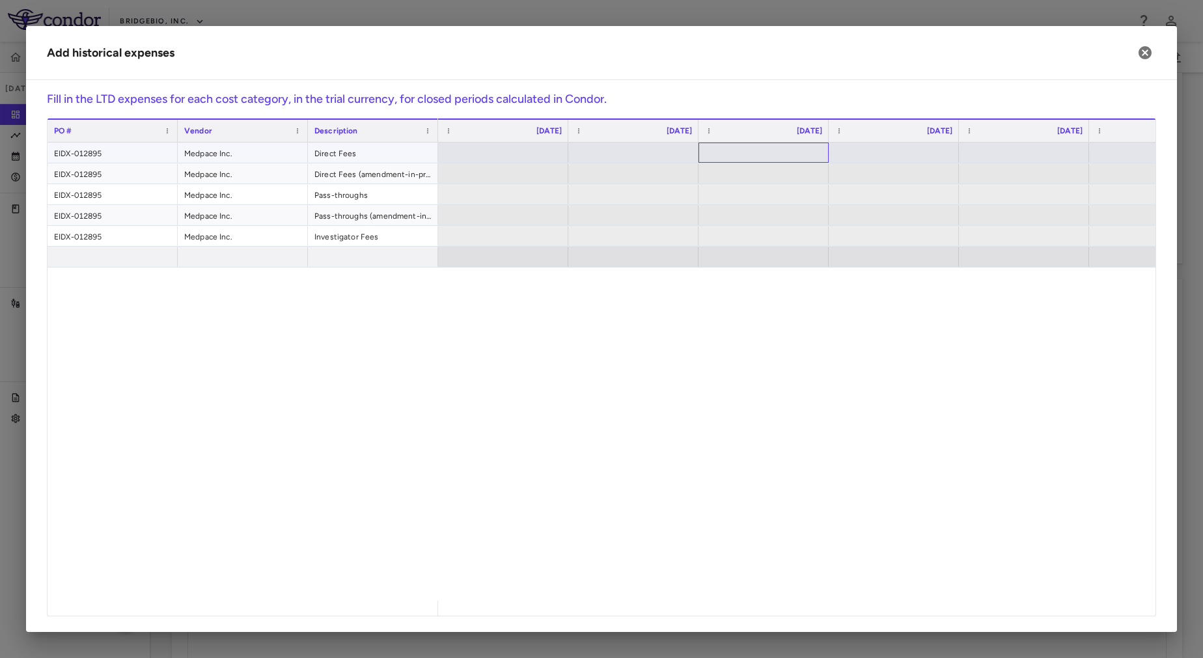
click at [742, 155] on div at bounding box center [763, 152] width 117 height 19
click at [1137, 56] on button "button" at bounding box center [1145, 53] width 22 height 22
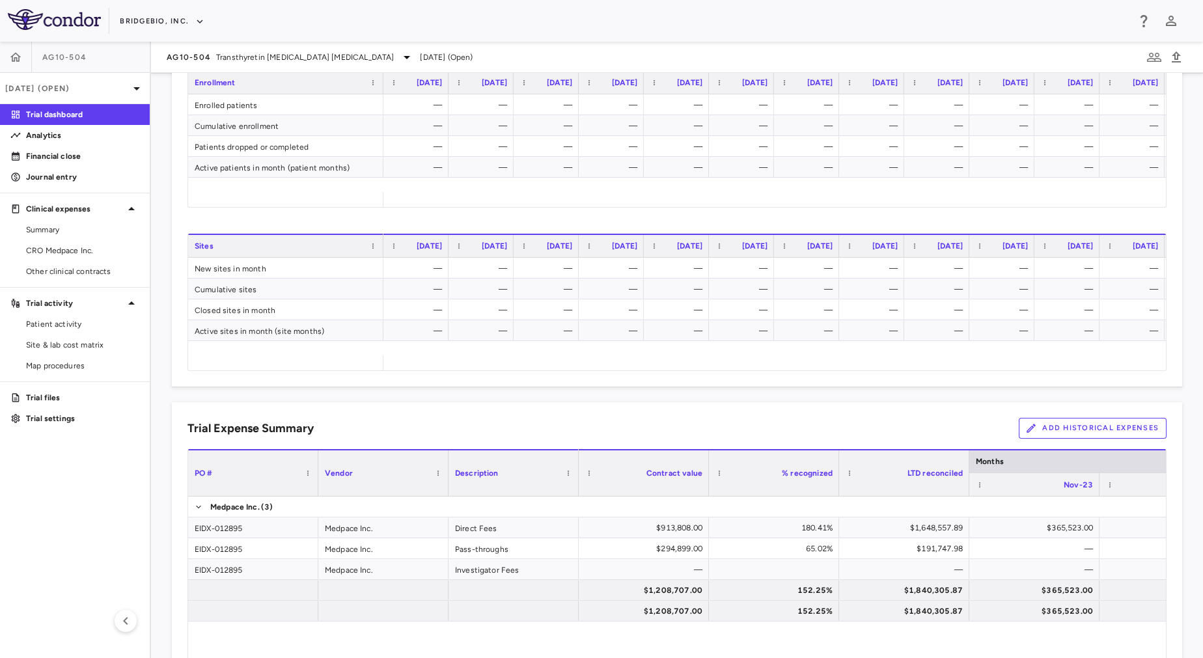
scroll to position [751, 0]
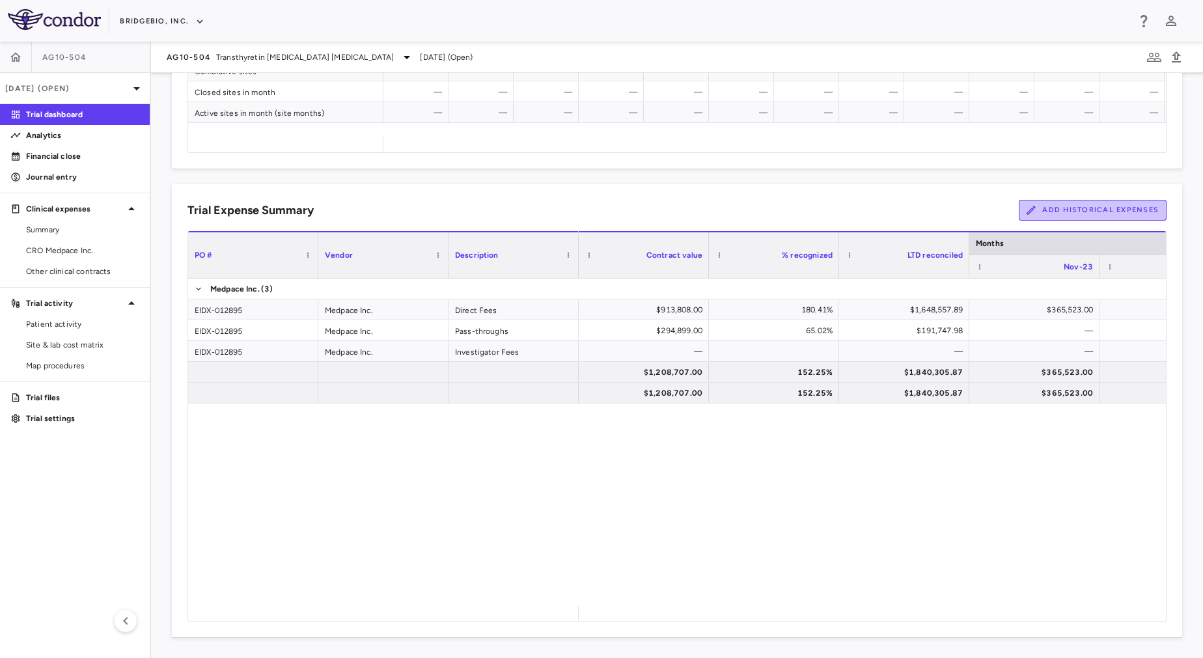
click at [1065, 211] on button "Add Historical Expenses" at bounding box center [1093, 210] width 148 height 21
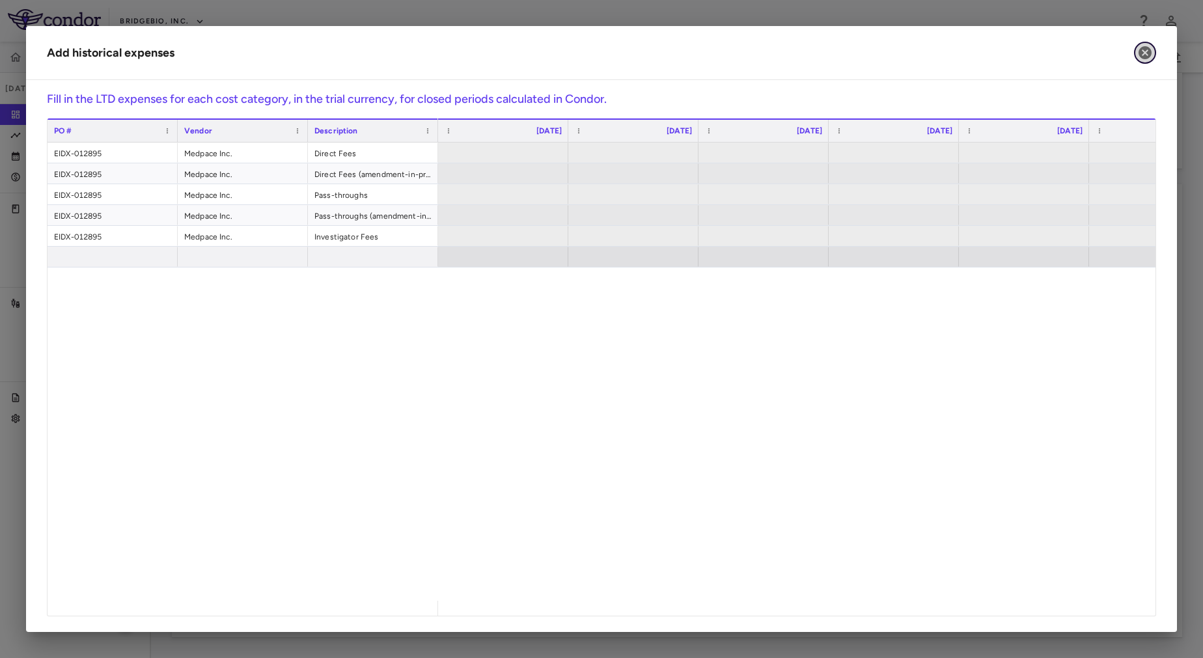
click at [1143, 53] on icon "button" at bounding box center [1144, 52] width 13 height 13
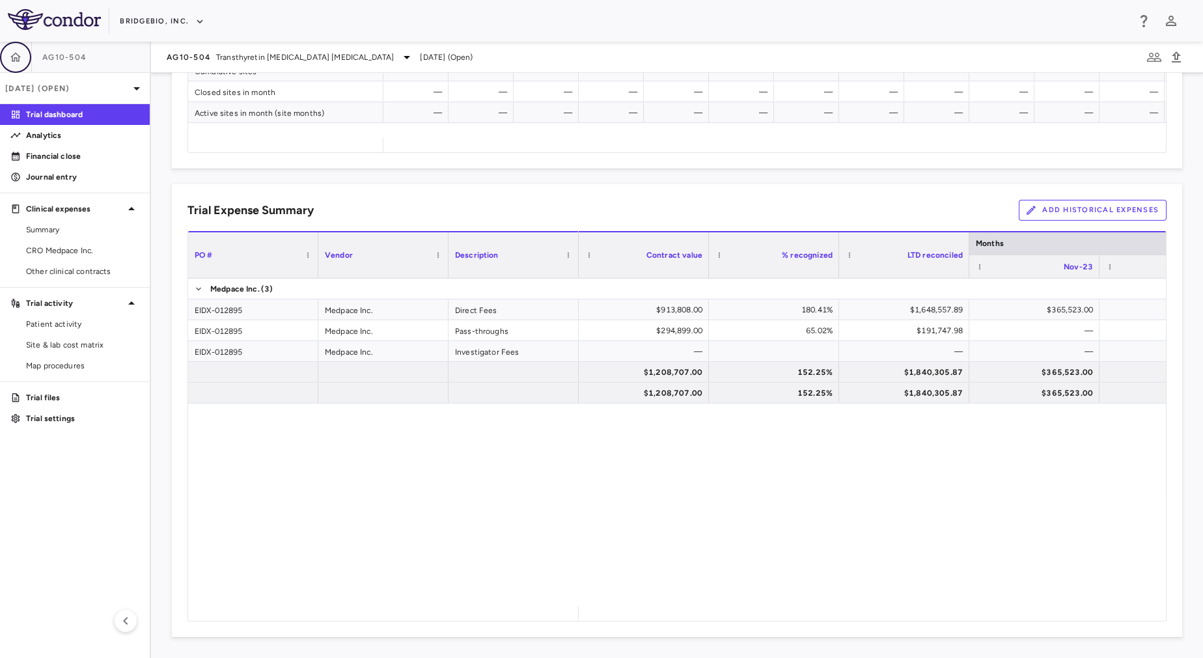
click at [16, 56] on icon "button" at bounding box center [15, 57] width 13 height 13
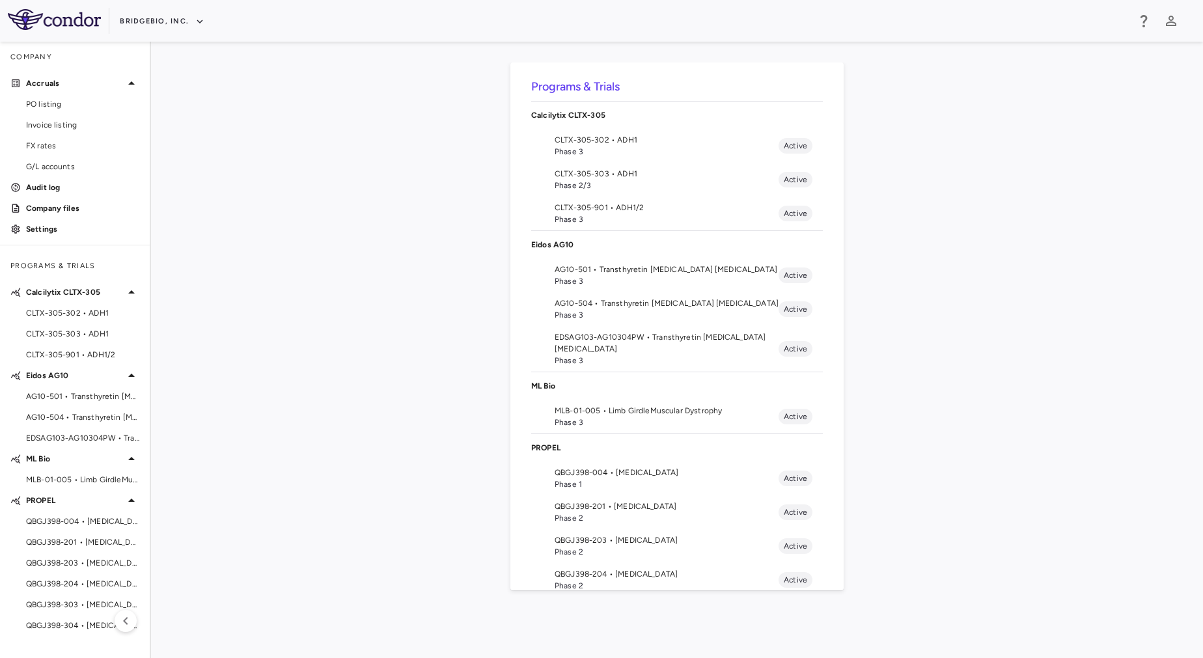
click at [339, 350] on div "Programs & Trials Calcilytix CLTX-305 CLTX-305-302 • ADH1 Phase 3 Active CLTX-3…" at bounding box center [677, 349] width 1010 height 575
click at [611, 307] on span "AG10-504 • Transthyretin [MEDICAL_DATA] [MEDICAL_DATA]" at bounding box center [667, 303] width 224 height 12
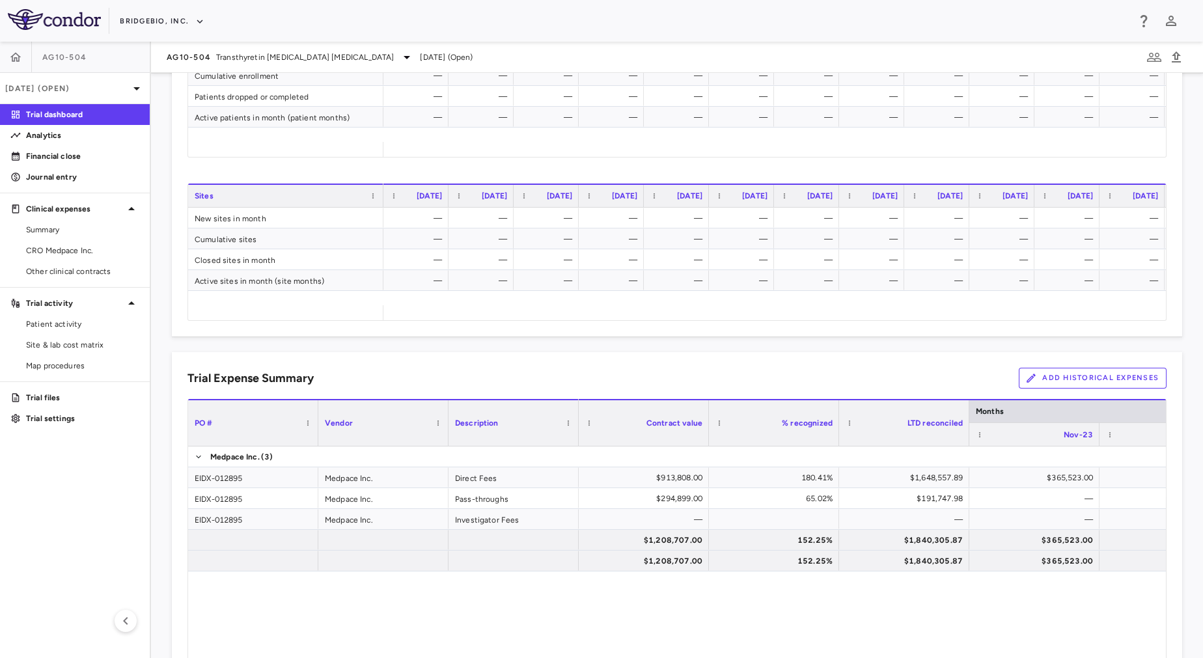
scroll to position [584, 0]
click at [1071, 373] on button "Add Historical Expenses" at bounding box center [1093, 376] width 148 height 21
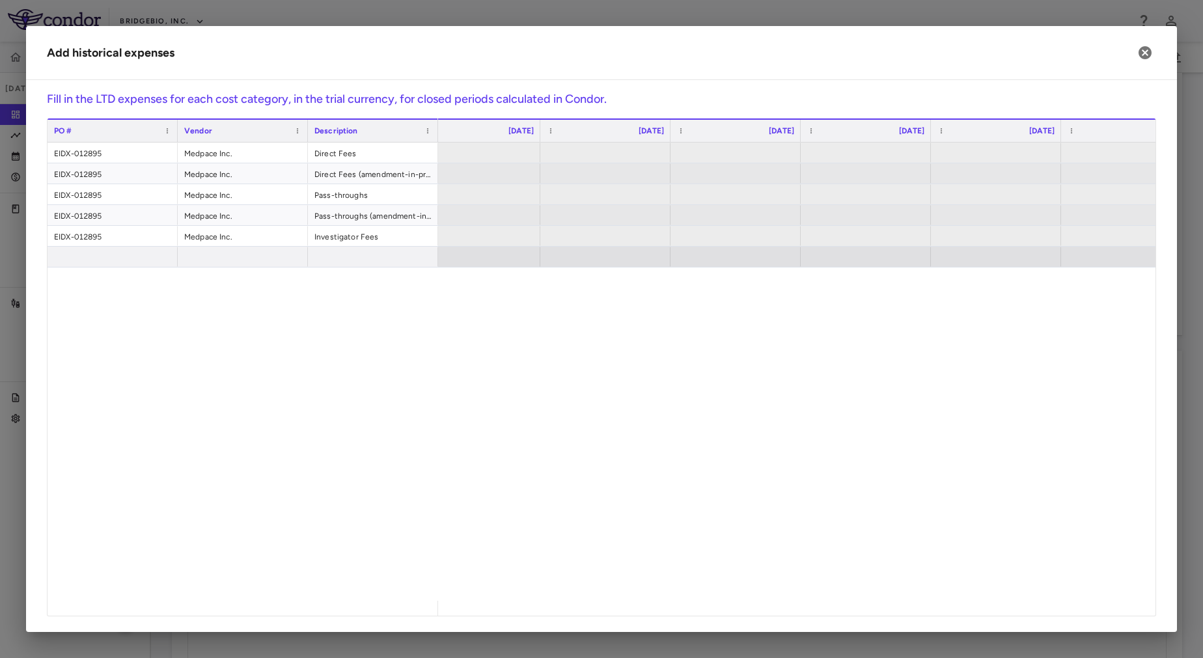
scroll to position [0, 0]
click at [505, 195] on div at bounding box center [503, 194] width 117 height 19
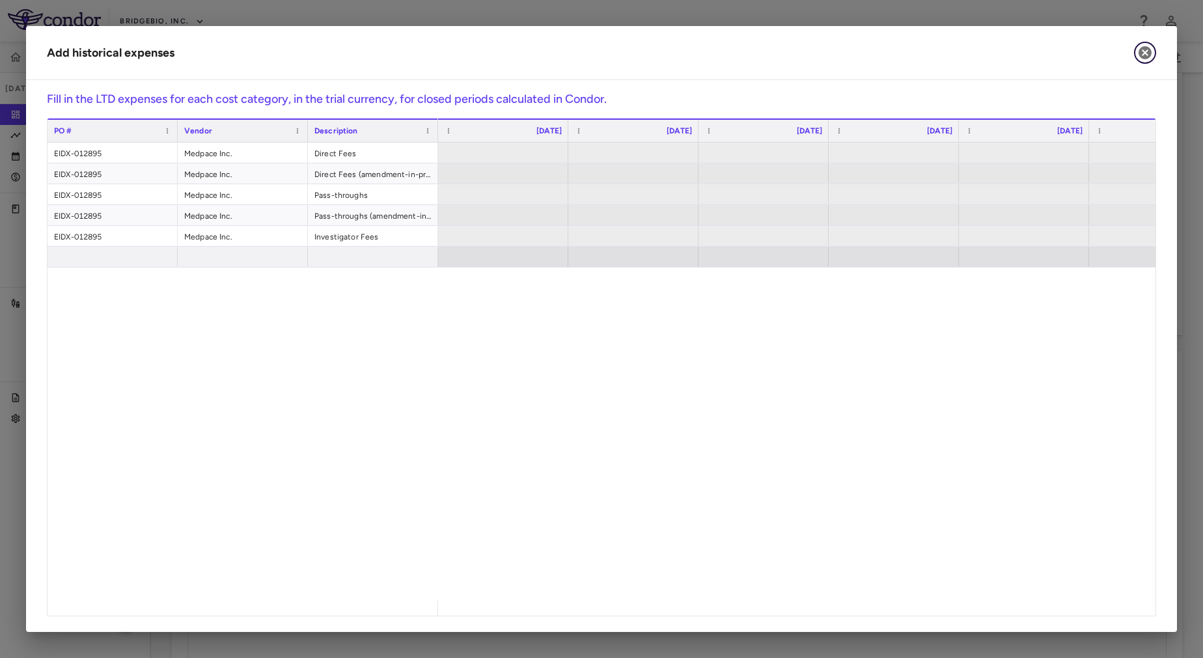
click at [1142, 57] on icon "button" at bounding box center [1144, 52] width 13 height 13
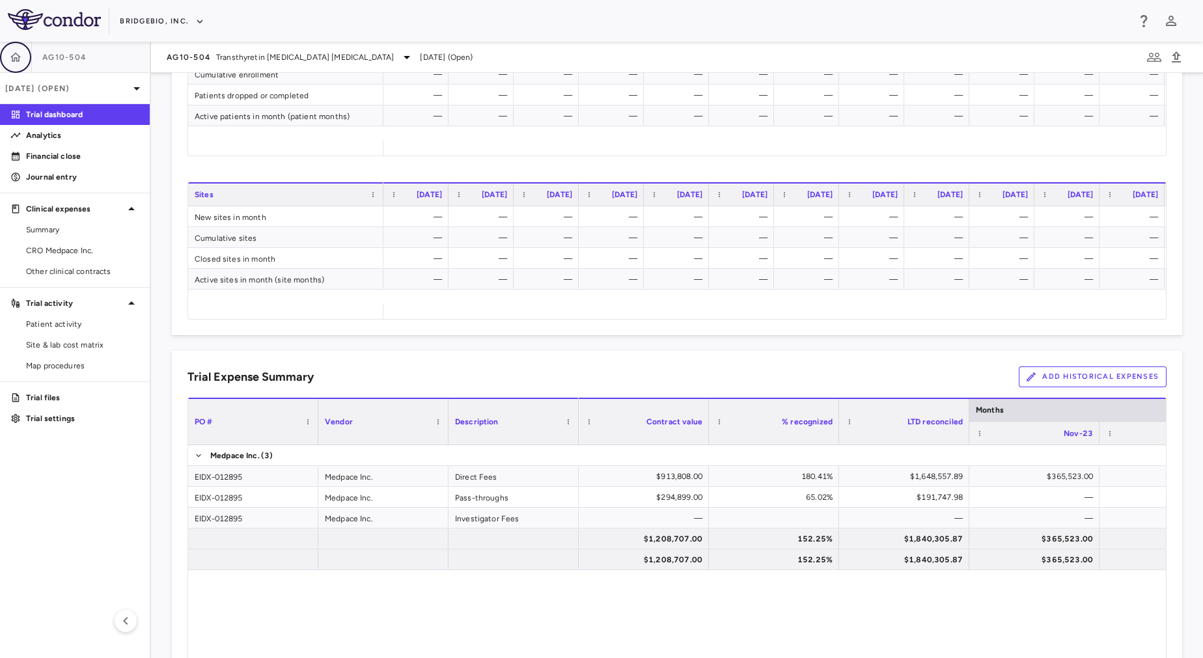
click at [18, 58] on icon "button" at bounding box center [15, 57] width 13 height 13
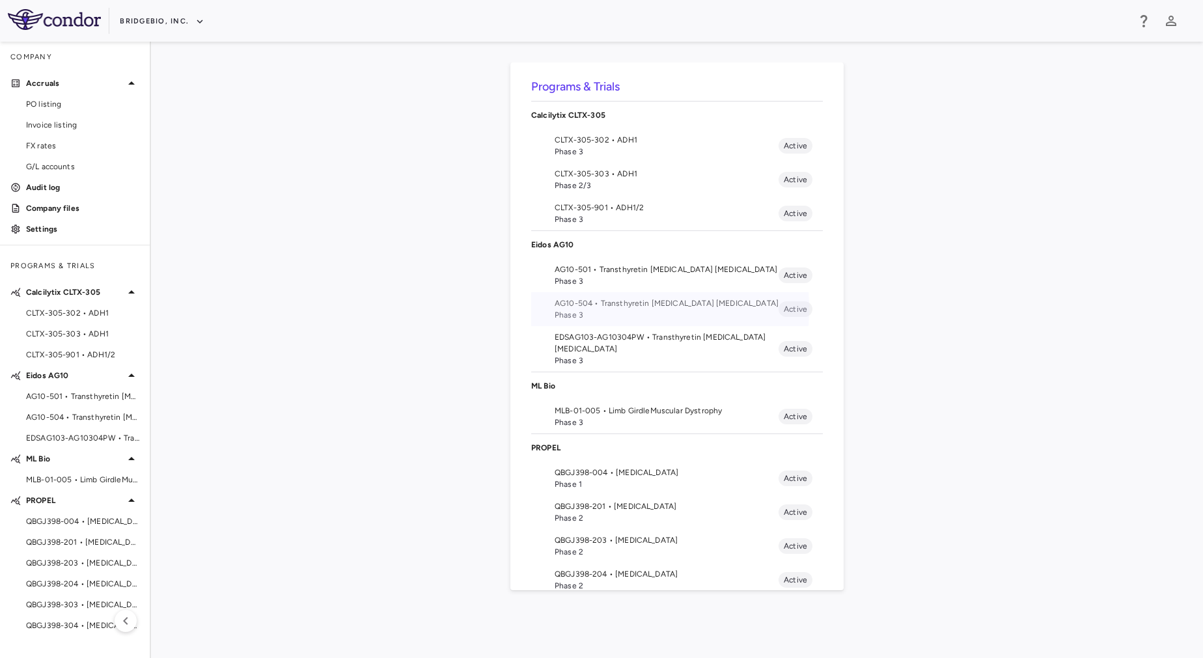
click at [585, 309] on span "AG10-504 • Transthyretin [MEDICAL_DATA] [MEDICAL_DATA]" at bounding box center [667, 303] width 224 height 12
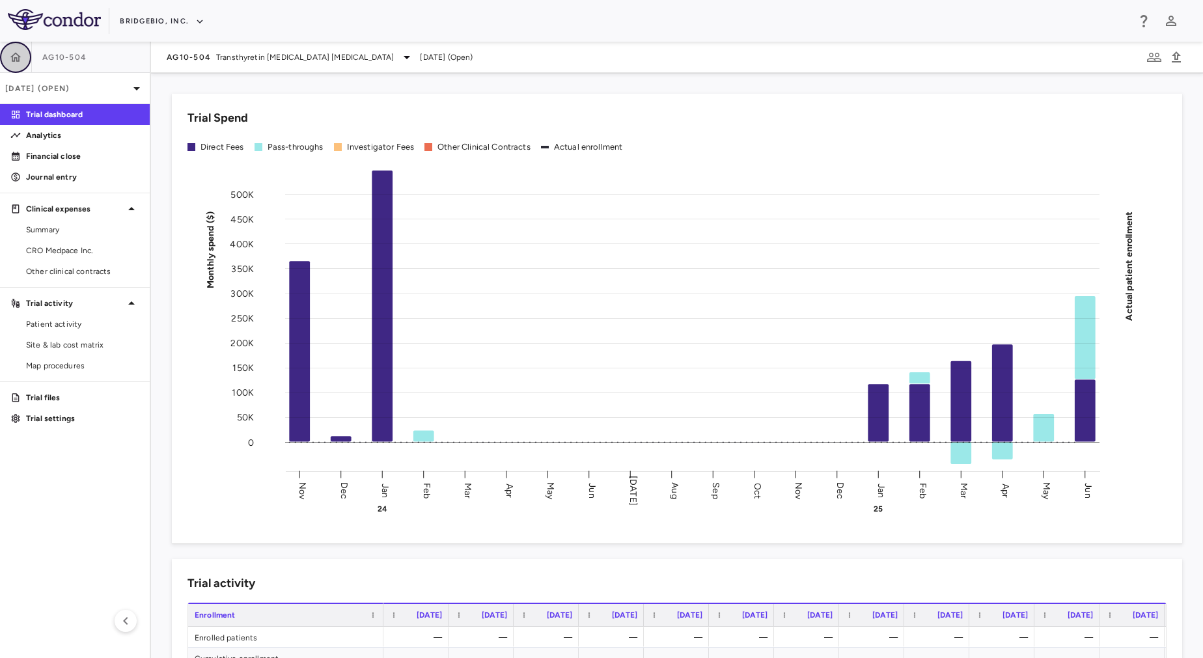
click at [15, 60] on icon "button" at bounding box center [15, 56] width 11 height 9
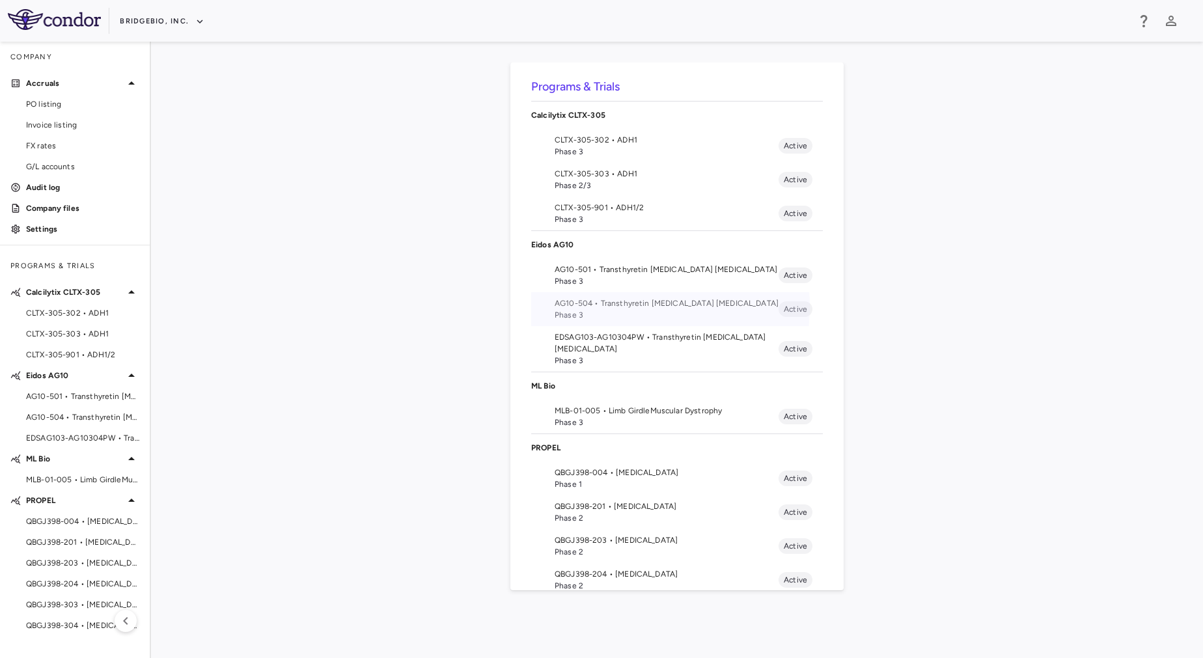
click at [638, 307] on span "AG10-504 • Transthyretin [MEDICAL_DATA] [MEDICAL_DATA]" at bounding box center [667, 303] width 224 height 12
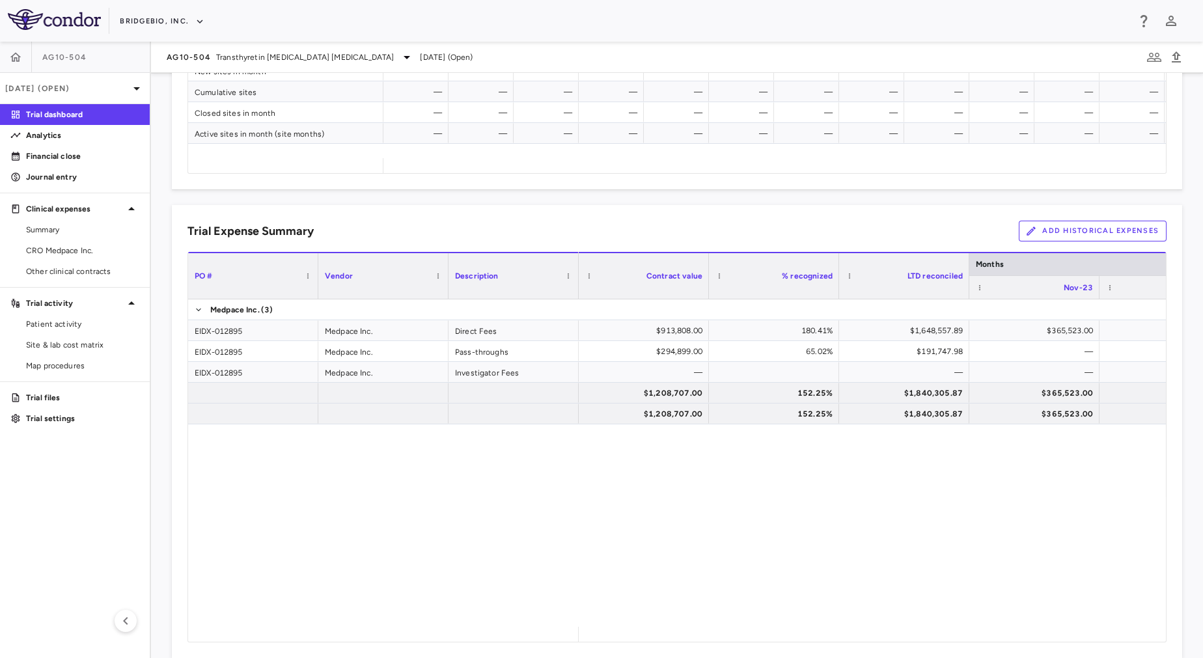
scroll to position [751, 0]
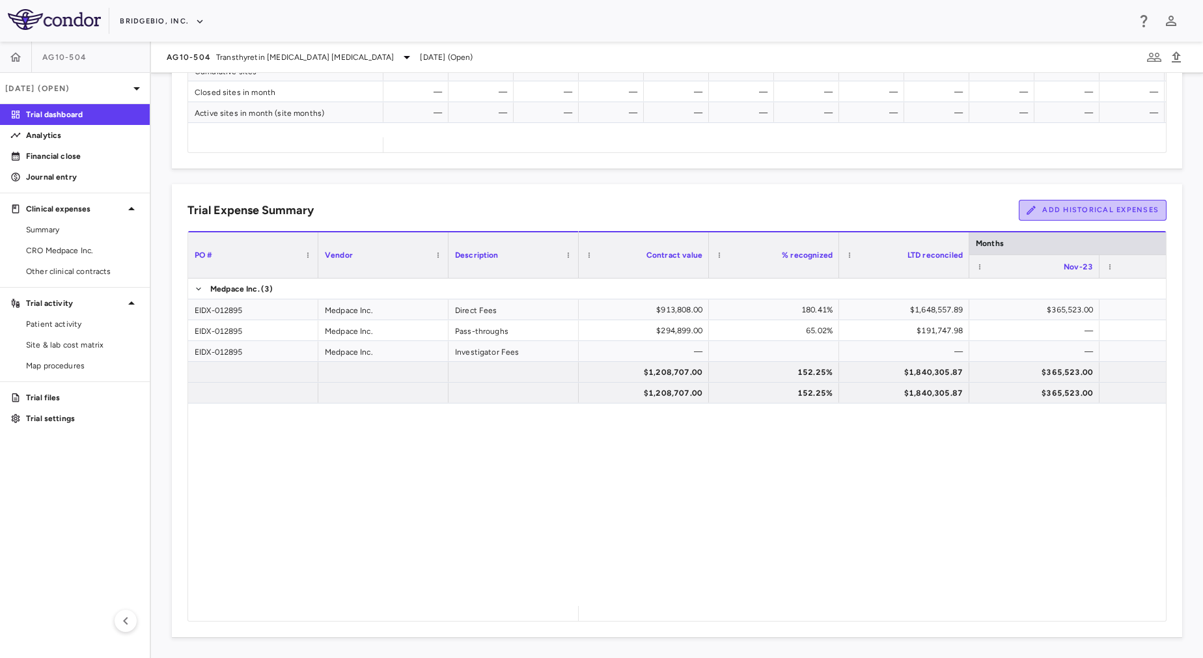
click at [1028, 212] on button "Add Historical Expenses" at bounding box center [1093, 210] width 148 height 21
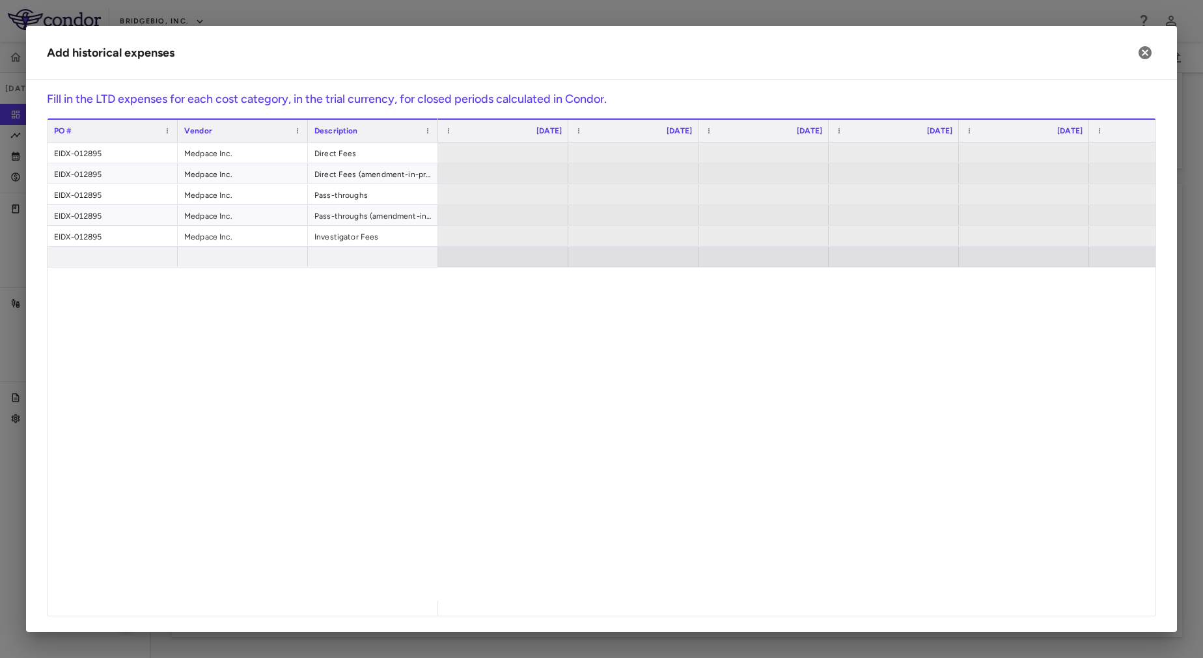
click at [691, 285] on div at bounding box center [796, 372] width 717 height 458
click at [780, 161] on div at bounding box center [763, 152] width 117 height 19
click at [1144, 54] on icon "button" at bounding box center [1145, 53] width 16 height 16
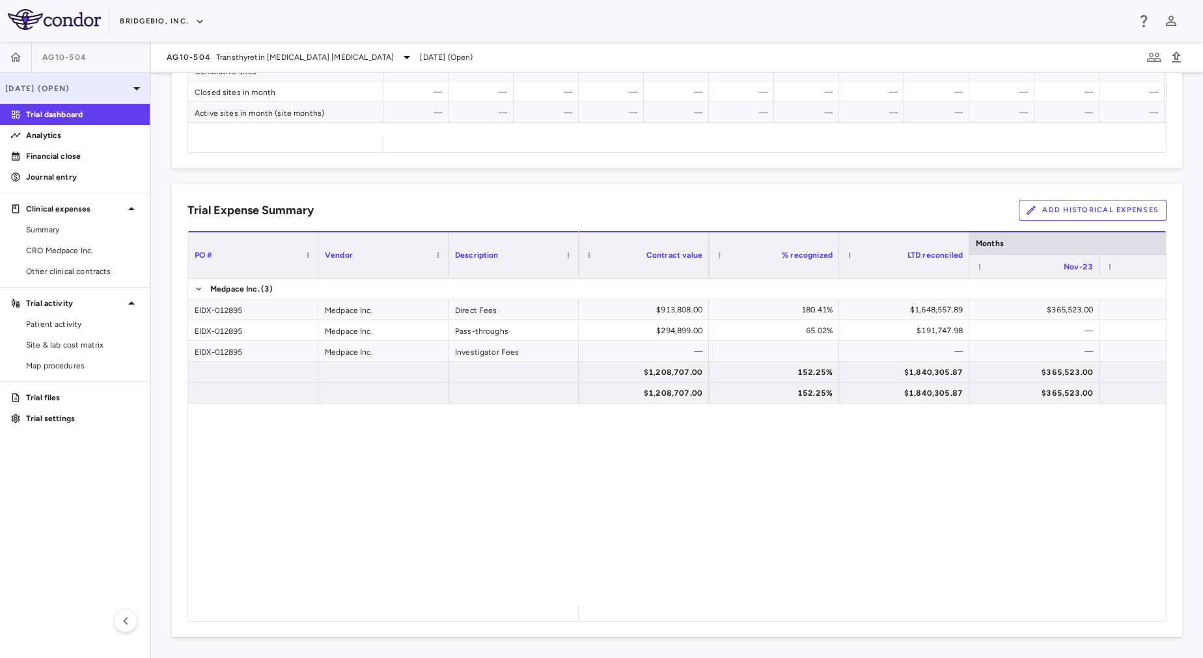
click at [93, 88] on p "[DATE] (Open)" at bounding box center [67, 89] width 124 height 12
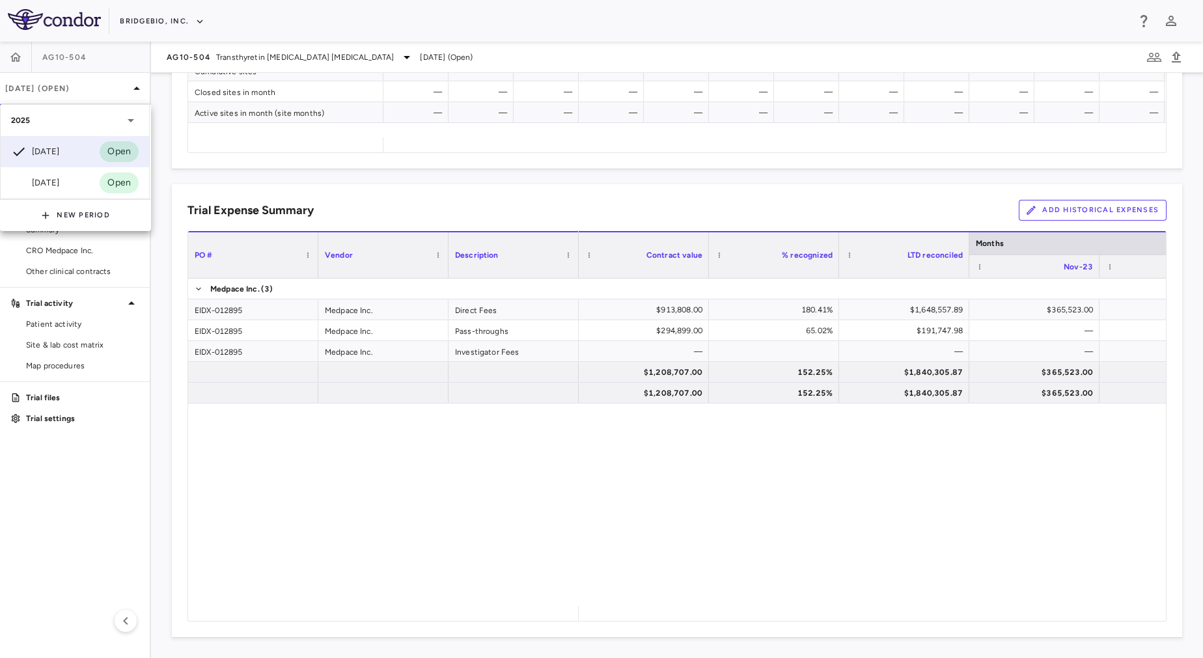
click at [482, 510] on div at bounding box center [601, 329] width 1203 height 658
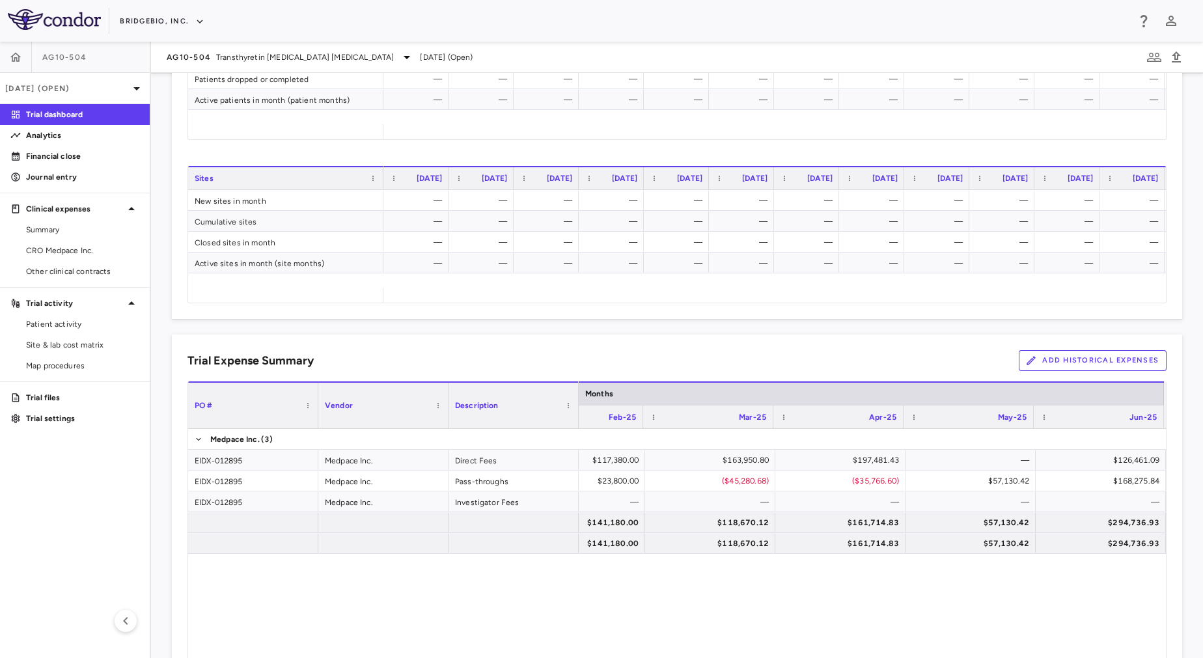
click at [1038, 362] on button "Add Historical Expenses" at bounding box center [1093, 360] width 148 height 21
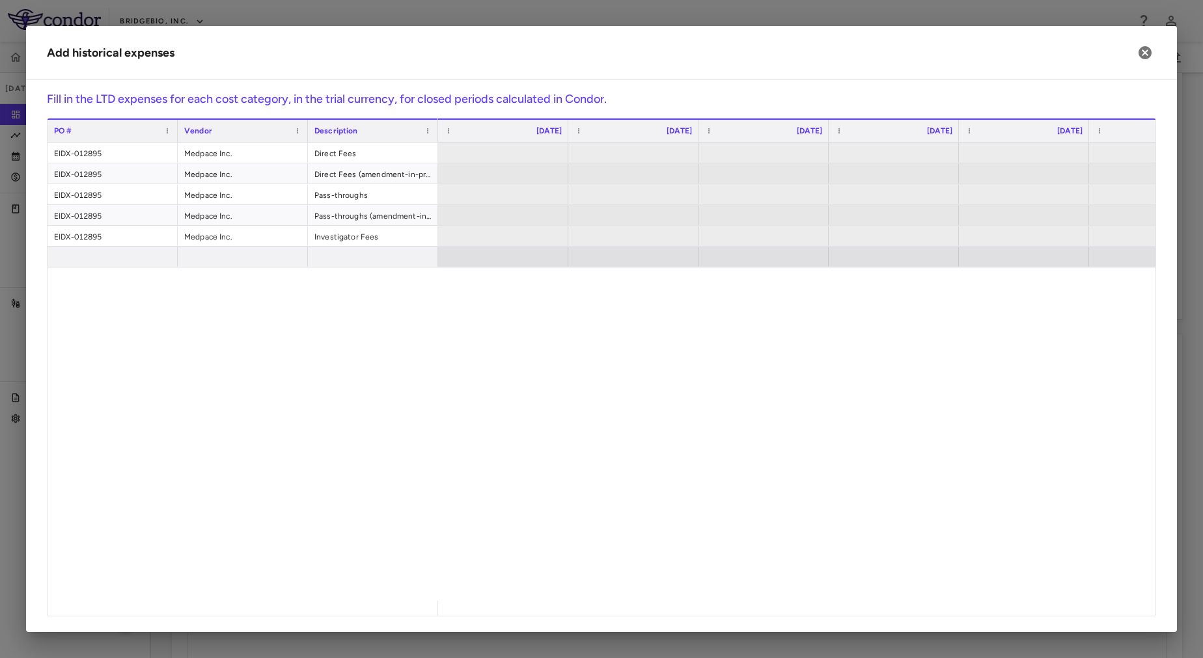
click at [30, 364] on div "Fill in the LTD expenses for each cost category, in the trial currency, for clo…" at bounding box center [601, 361] width 1151 height 542
click at [876, 512] on div at bounding box center [796, 372] width 717 height 458
click at [1144, 55] on icon "button" at bounding box center [1145, 53] width 16 height 16
